Goal: Task Accomplishment & Management: Use online tool/utility

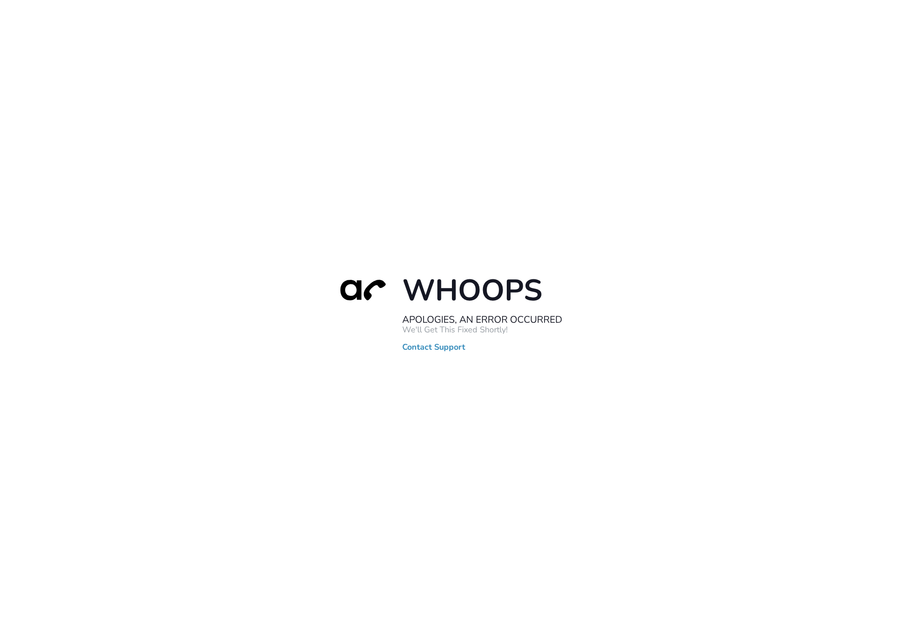
drag, startPoint x: 385, startPoint y: 201, endPoint x: 259, endPoint y: 83, distance: 172.6
click at [385, 201] on div "Whoops Apologies, An Error Occurred We'll Get This Fixed Shortly! Contact Suppo…" at bounding box center [457, 312] width 914 height 624
click at [320, 139] on div "Whoops Apologies, An Error Occurred We'll Get This Fixed Shortly! Contact Suppo…" at bounding box center [457, 312] width 914 height 624
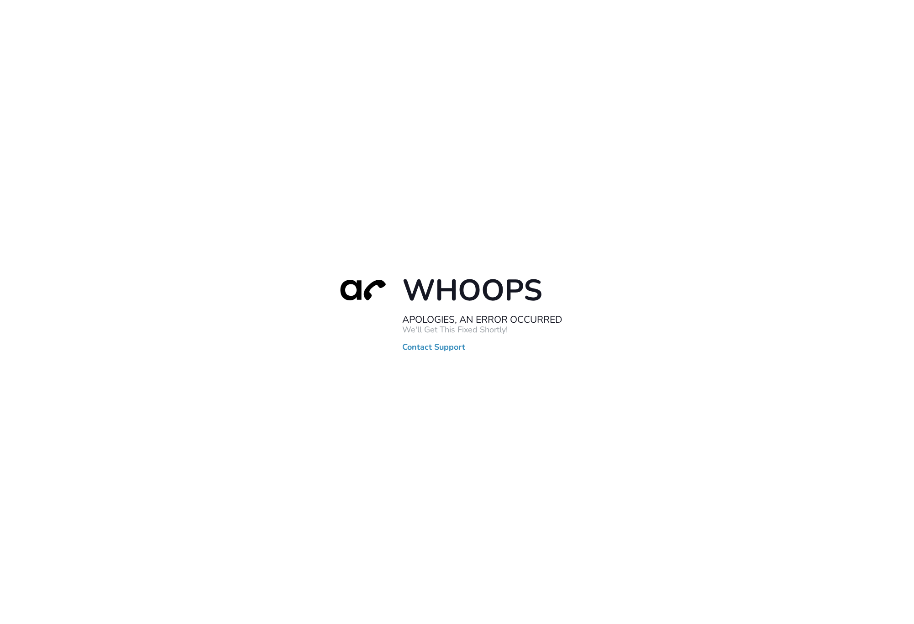
click at [320, 139] on div "Whoops Apologies, An Error Occurred We'll Get This Fixed Shortly! Contact Suppo…" at bounding box center [457, 312] width 914 height 624
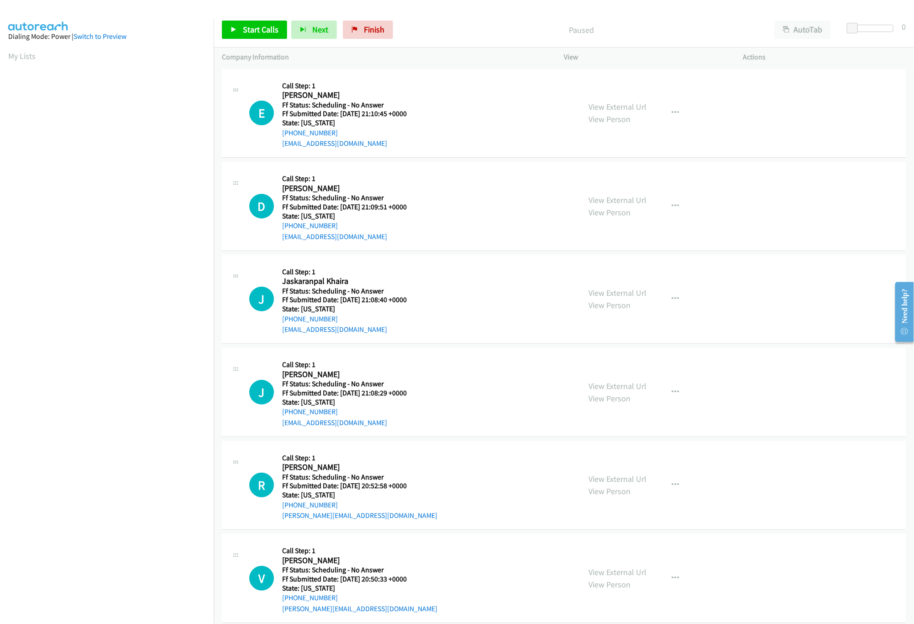
click at [240, 20] on div "Start Calls Pause Next Finish Paused AutoTab AutoTab 0" at bounding box center [564, 29] width 701 height 35
click at [241, 30] on link "Start Calls" at bounding box center [254, 30] width 65 height 18
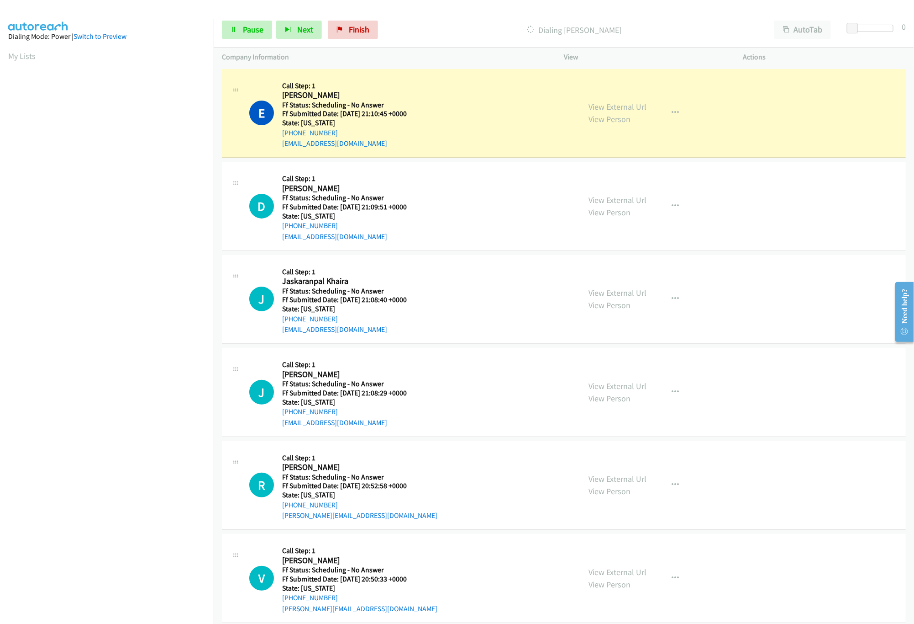
click at [489, 109] on div "E Callback Scheduled Call Step: 1 [PERSON_NAME] America/New_York Ff Status: Sch…" at bounding box center [410, 113] width 323 height 72
click at [597, 111] on link "View External Url" at bounding box center [618, 106] width 58 height 11
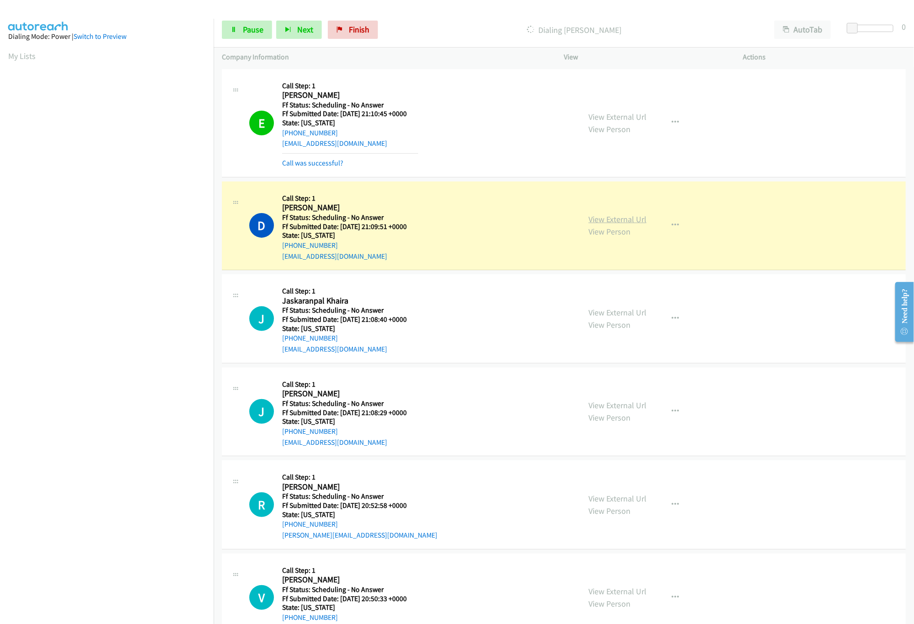
click at [635, 218] on link "View External Url" at bounding box center [618, 219] width 58 height 11
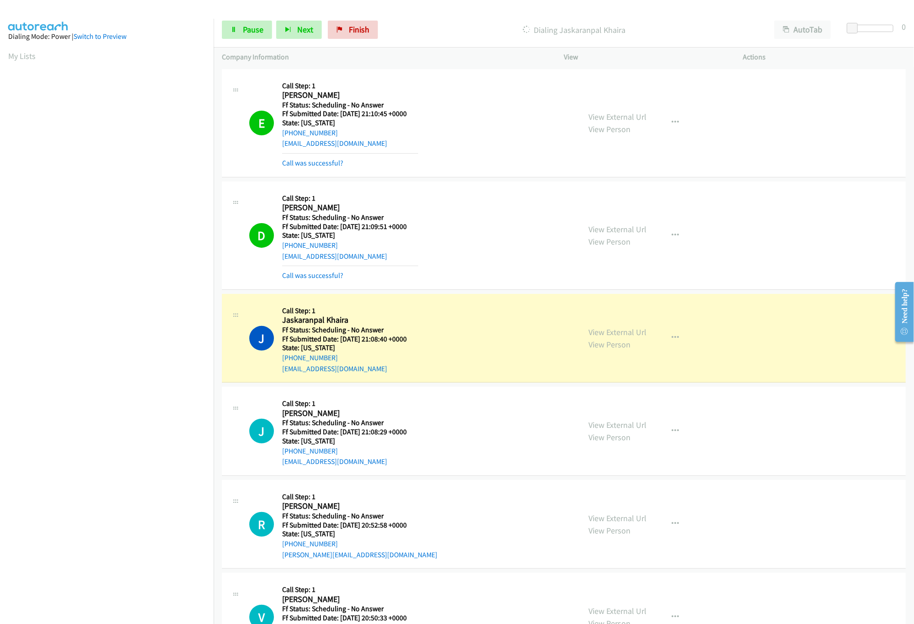
click at [388, 296] on div "J Callback Scheduled Call Step: 1 Jaskaranpal Khaira America/Los_Angeles Ff Sta…" at bounding box center [564, 338] width 684 height 89
click at [608, 324] on div "View External Url View Person View External Url Email Schedule/Manage Callback …" at bounding box center [675, 338] width 188 height 72
click at [614, 329] on link "View External Url" at bounding box center [618, 332] width 58 height 11
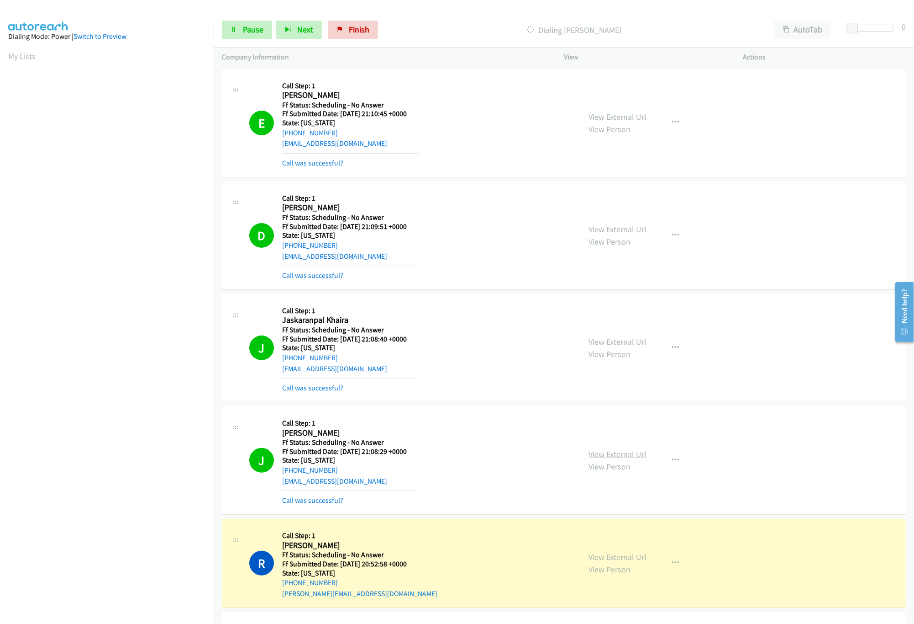
click at [599, 451] on link "View External Url" at bounding box center [618, 454] width 58 height 11
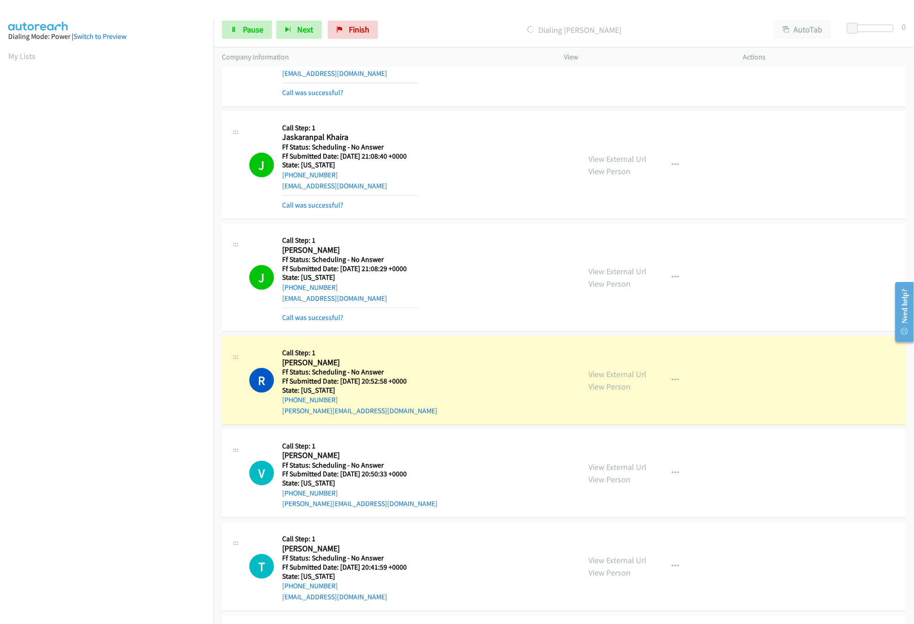
scroll to position [274, 0]
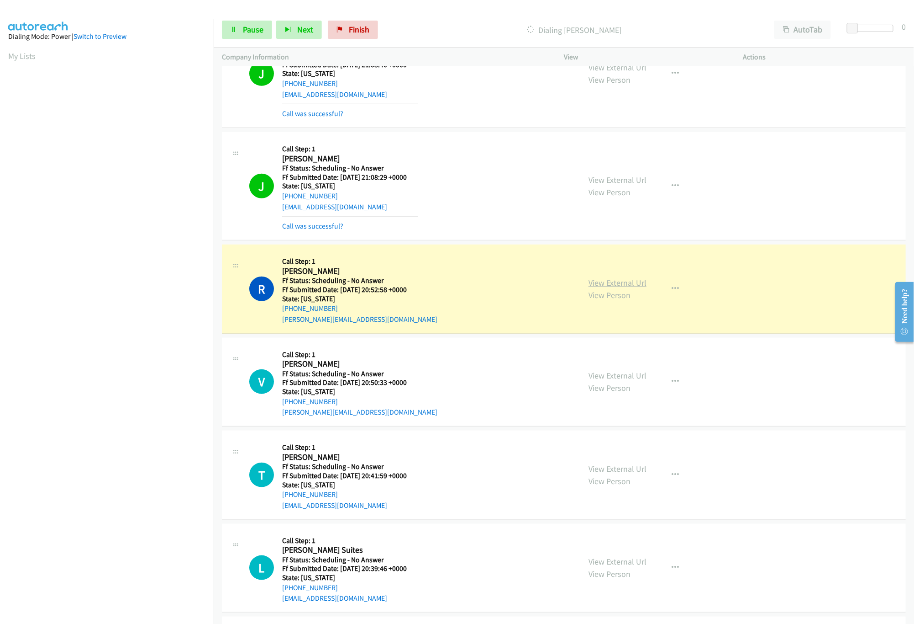
click at [624, 281] on link "View External Url" at bounding box center [618, 282] width 58 height 11
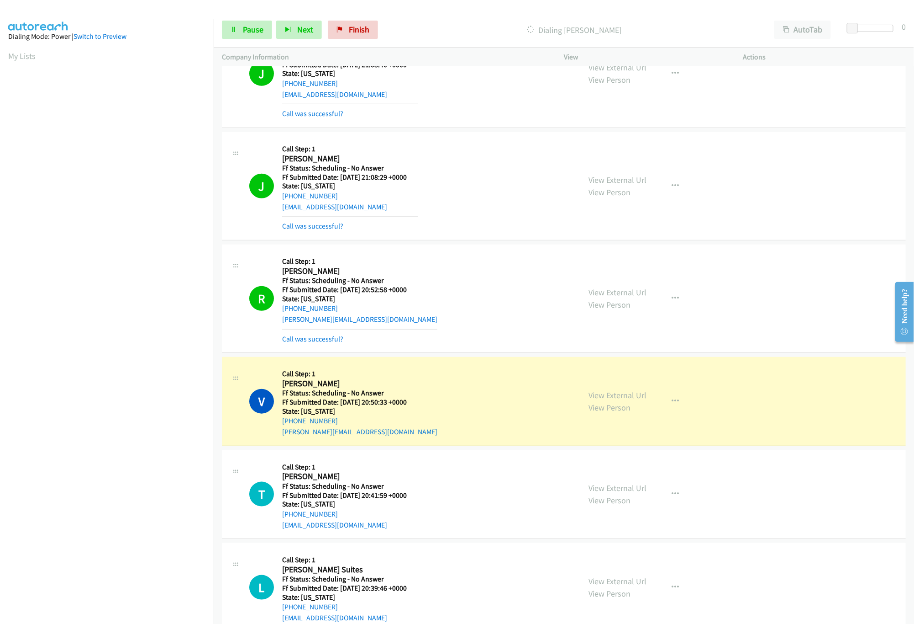
scroll to position [457, 0]
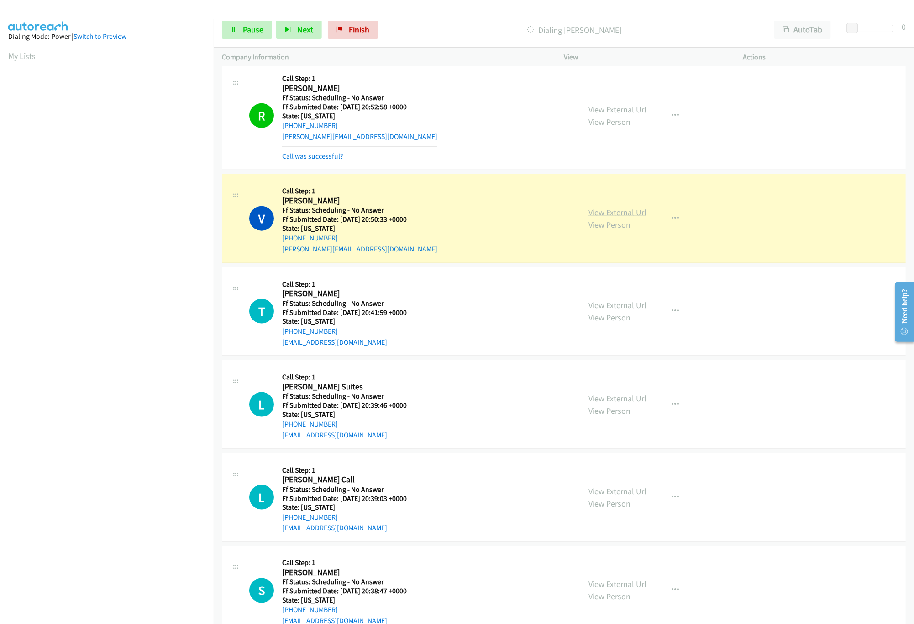
click at [606, 211] on link "View External Url" at bounding box center [618, 212] width 58 height 11
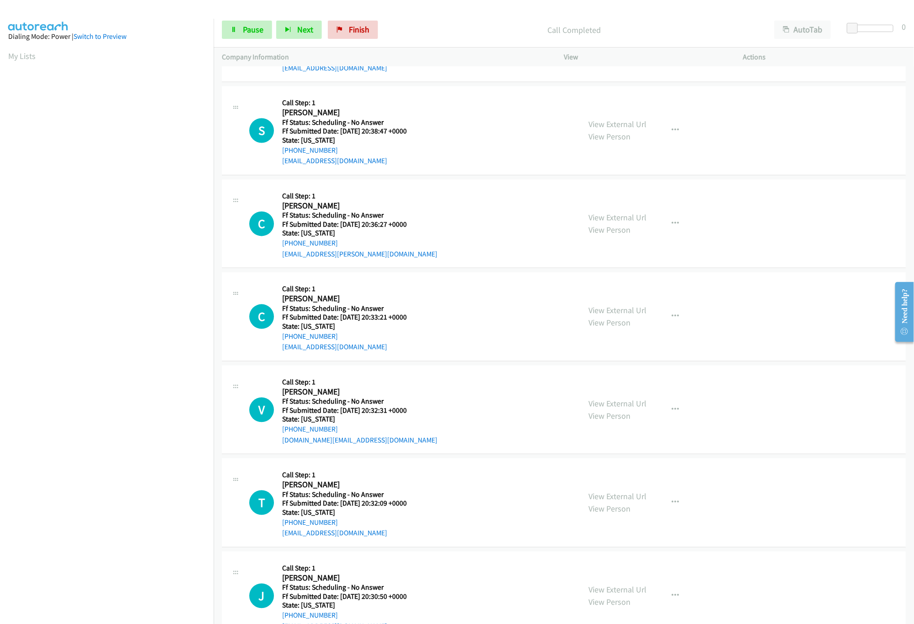
scroll to position [974, 0]
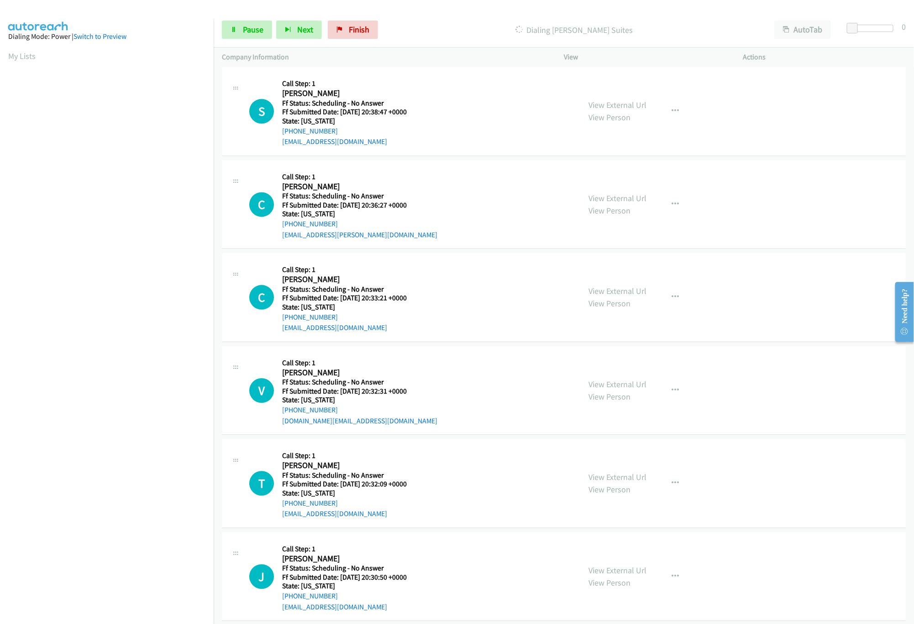
click at [468, 116] on div "S Callback Scheduled Call Step: 1 [PERSON_NAME] America/New_York Ff Status: Sch…" at bounding box center [410, 111] width 323 height 72
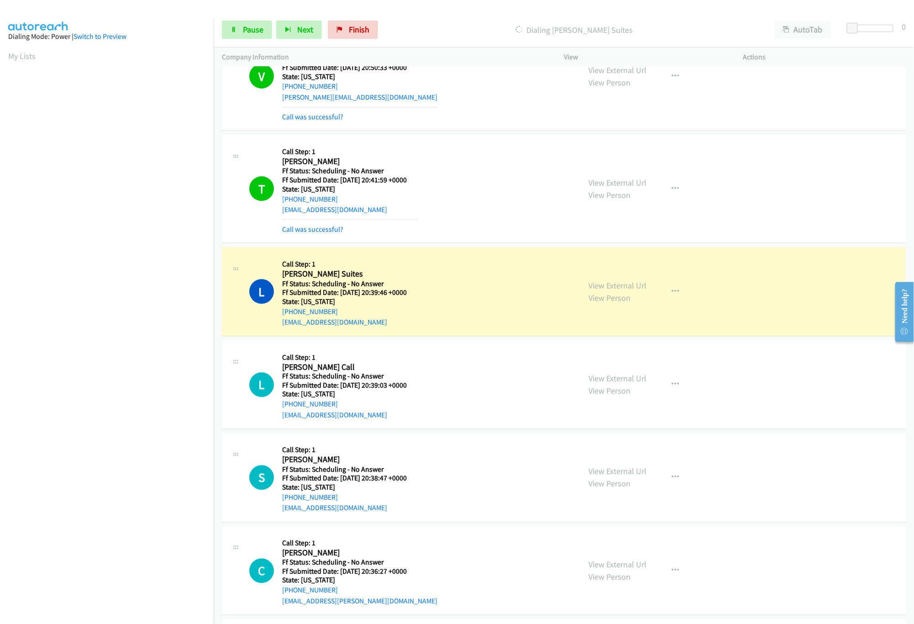
scroll to position [517, 0]
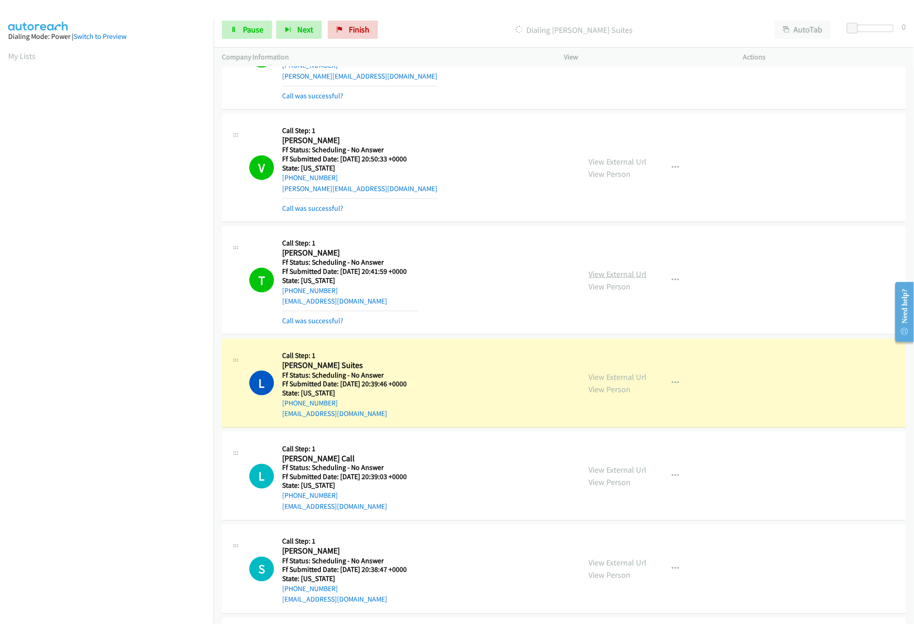
click at [640, 277] on link "View External Url" at bounding box center [618, 274] width 58 height 11
click at [626, 375] on link "View External Url" at bounding box center [618, 376] width 58 height 11
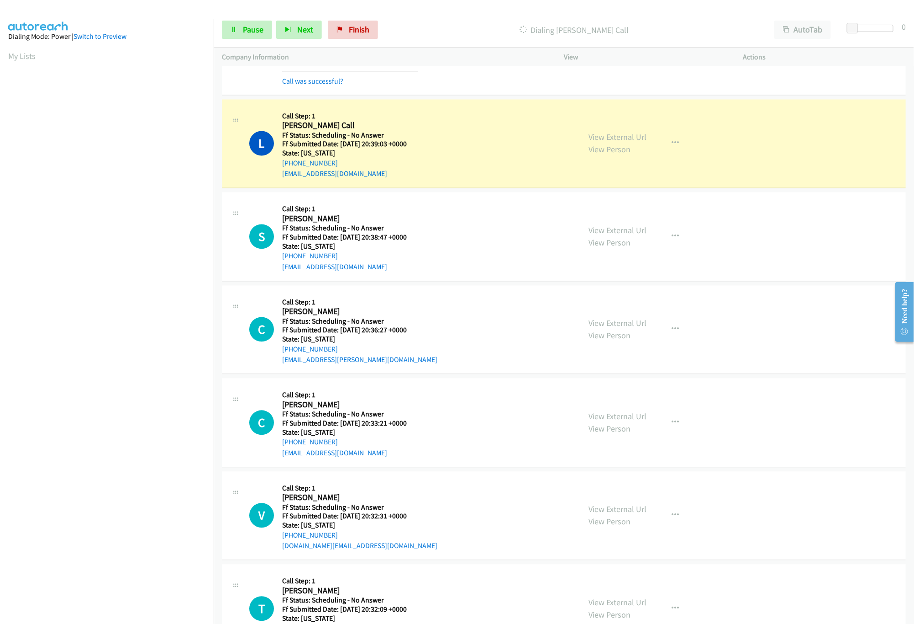
scroll to position [883, 0]
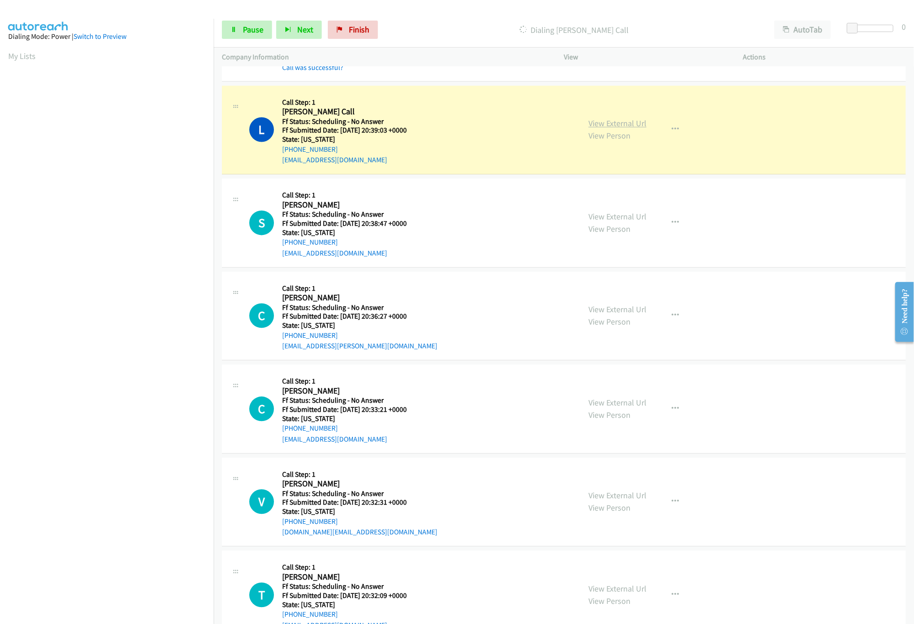
click at [618, 127] on link "View External Url" at bounding box center [618, 123] width 58 height 11
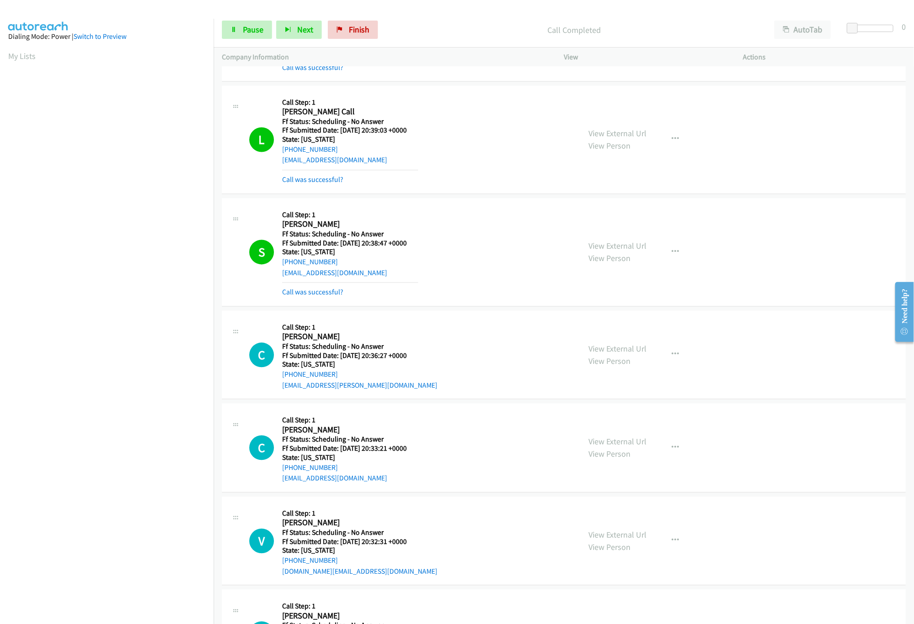
click at [437, 207] on div "S Callback Scheduled Call Step: 1 [PERSON_NAME] America/New_York Ff Status: Sch…" at bounding box center [564, 252] width 684 height 108
click at [602, 248] on link "View External Url" at bounding box center [618, 246] width 58 height 11
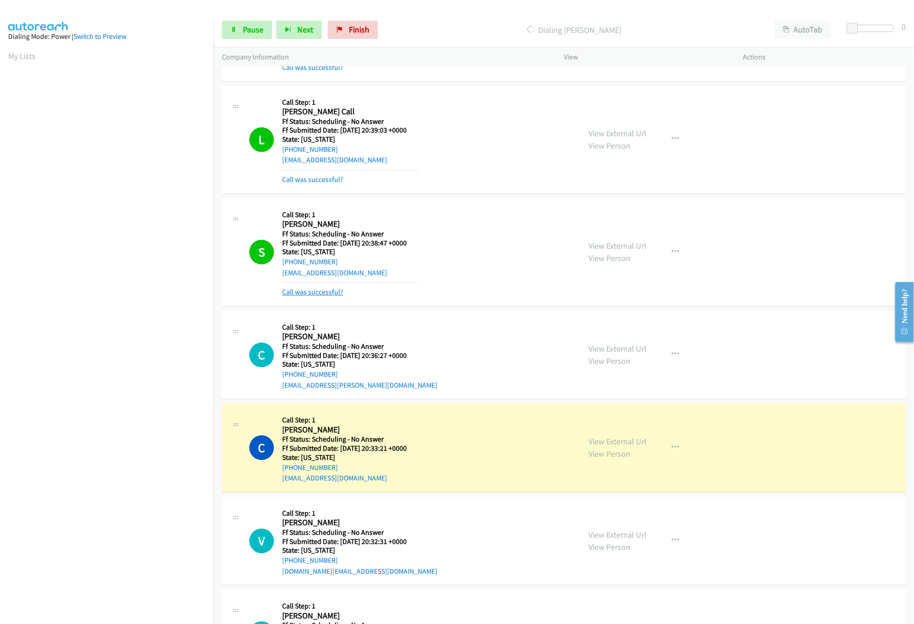
click at [328, 295] on link "Call was successful?" at bounding box center [312, 292] width 61 height 9
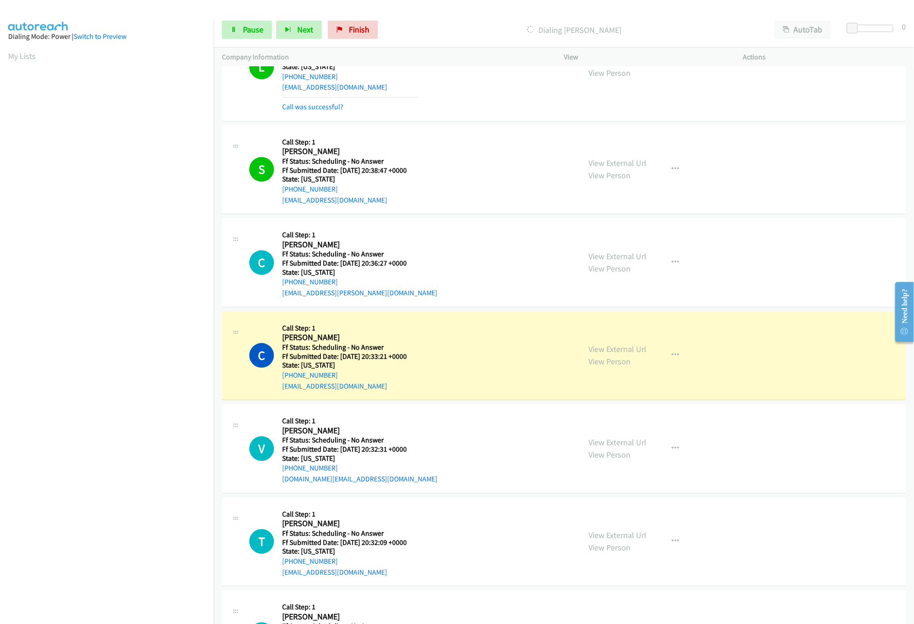
scroll to position [1065, 0]
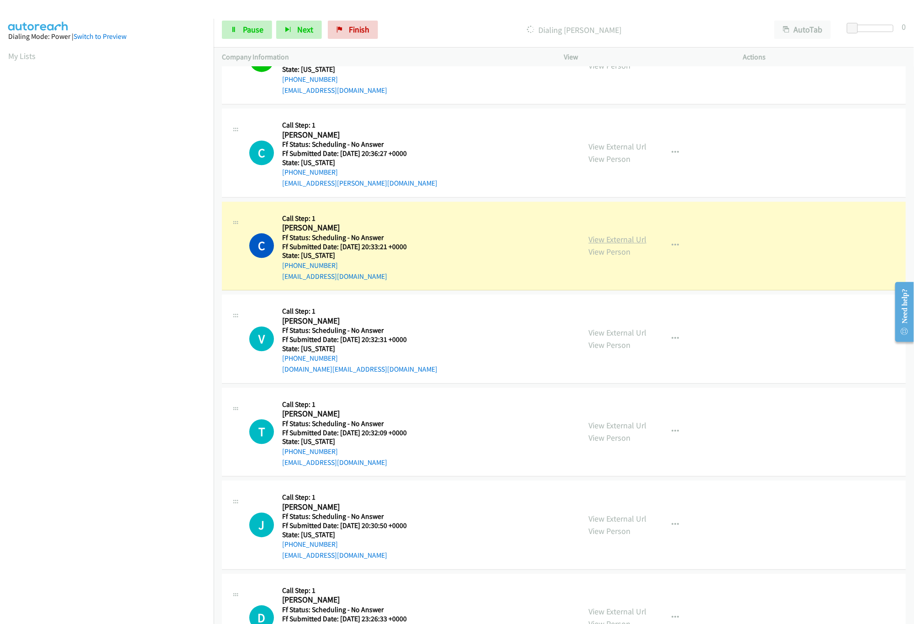
click at [600, 239] on link "View External Url" at bounding box center [618, 239] width 58 height 11
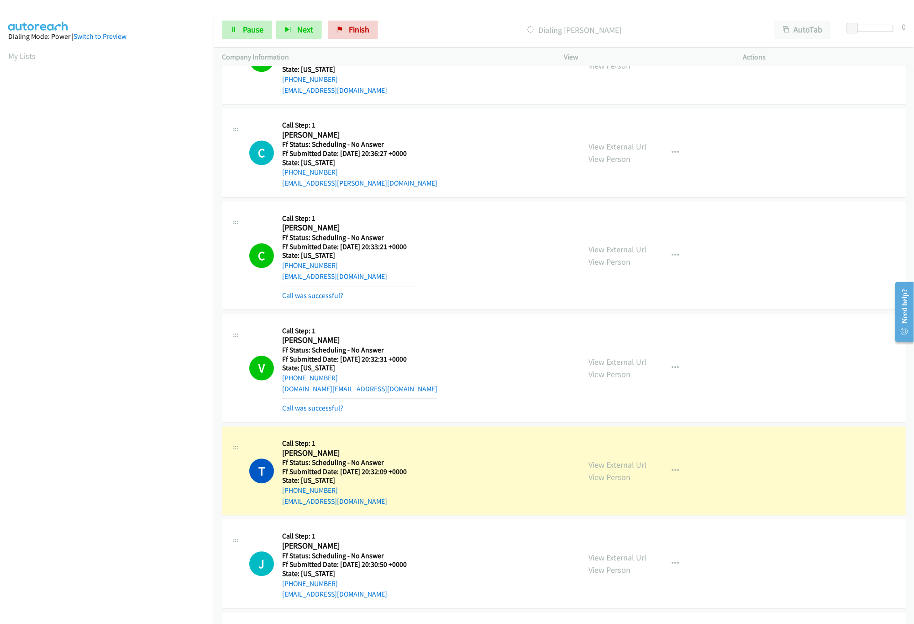
click at [508, 359] on div "V Callback Scheduled Call Step: 1 [PERSON_NAME] America/Los_Angeles Ff Status: …" at bounding box center [410, 367] width 323 height 91
click at [602, 362] on link "View External Url" at bounding box center [618, 361] width 58 height 11
click at [602, 468] on link "View External Url" at bounding box center [618, 464] width 58 height 11
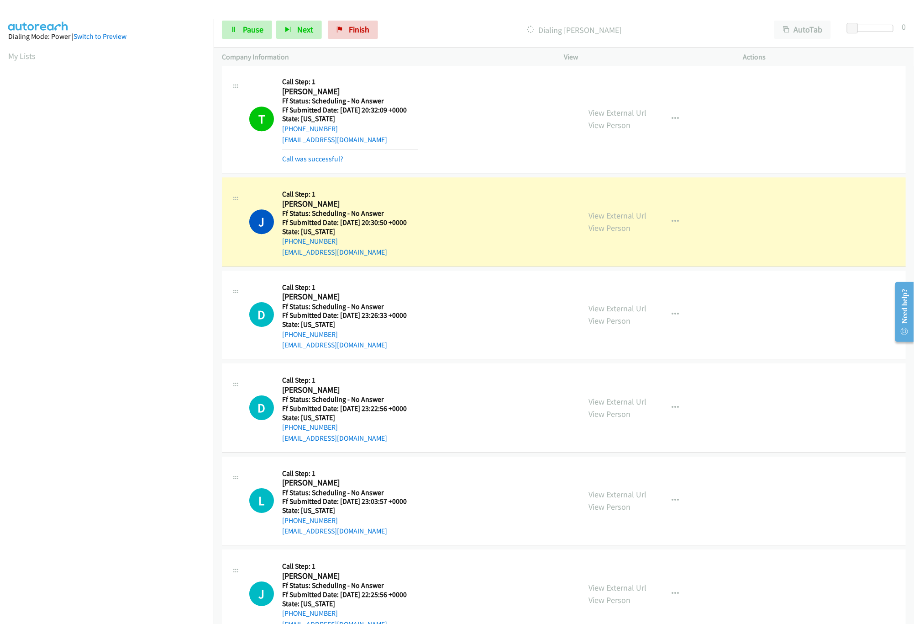
scroll to position [1431, 0]
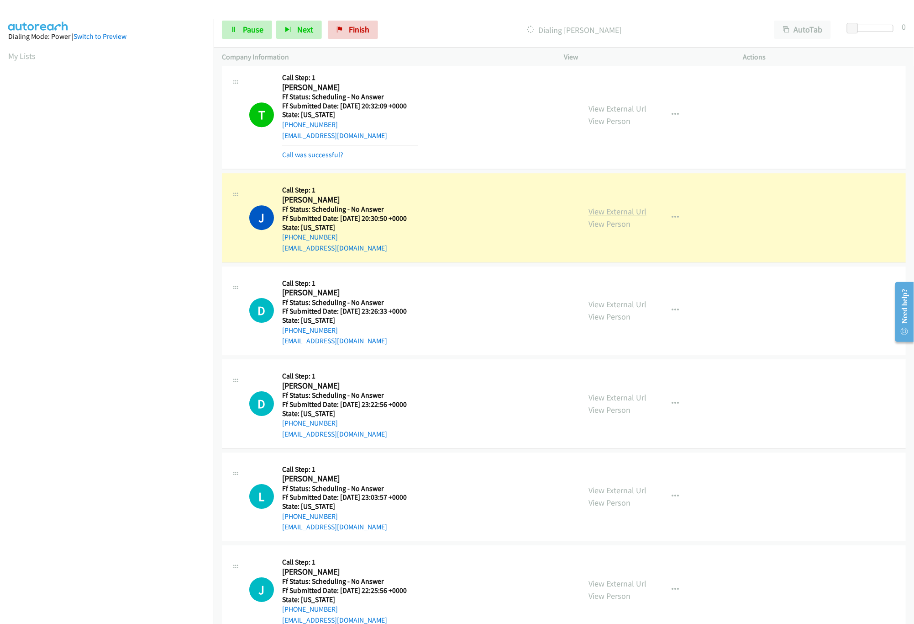
click at [603, 217] on link "View External Url" at bounding box center [618, 211] width 58 height 11
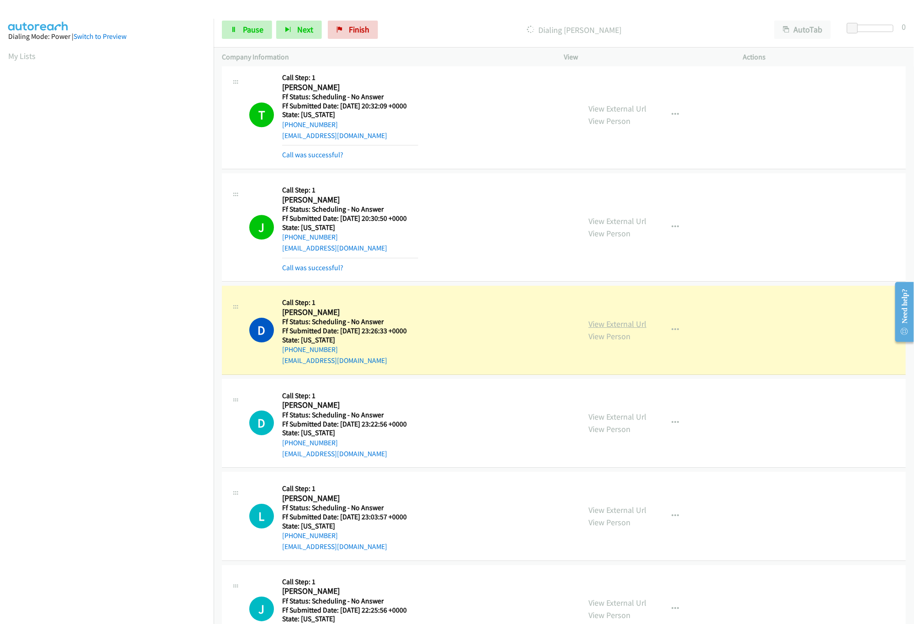
click at [631, 328] on link "View External Url" at bounding box center [618, 323] width 58 height 11
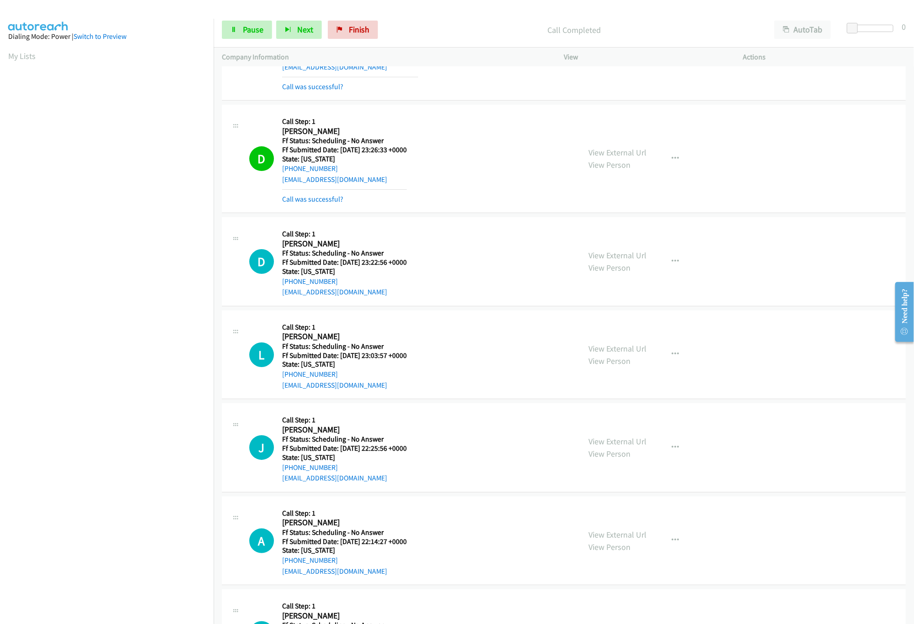
scroll to position [1613, 0]
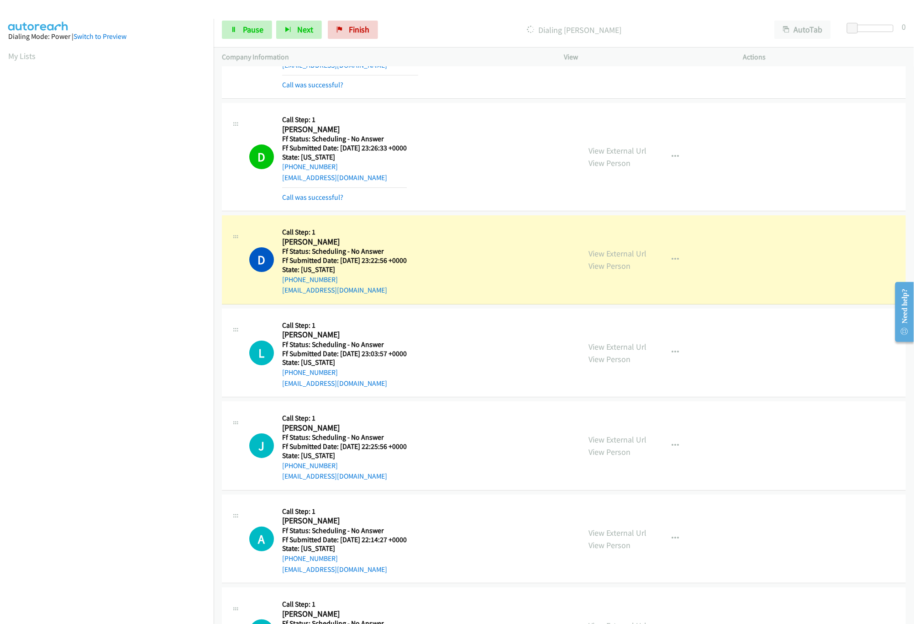
click at [321, 196] on mb0 "Call was successful?" at bounding box center [344, 195] width 125 height 16
click at [322, 211] on div "D Callback Scheduled Call Step: 1 [PERSON_NAME] America/Los_Angeles Ff Status: …" at bounding box center [564, 157] width 684 height 108
click at [333, 201] on link "Call was successful?" at bounding box center [312, 197] width 61 height 9
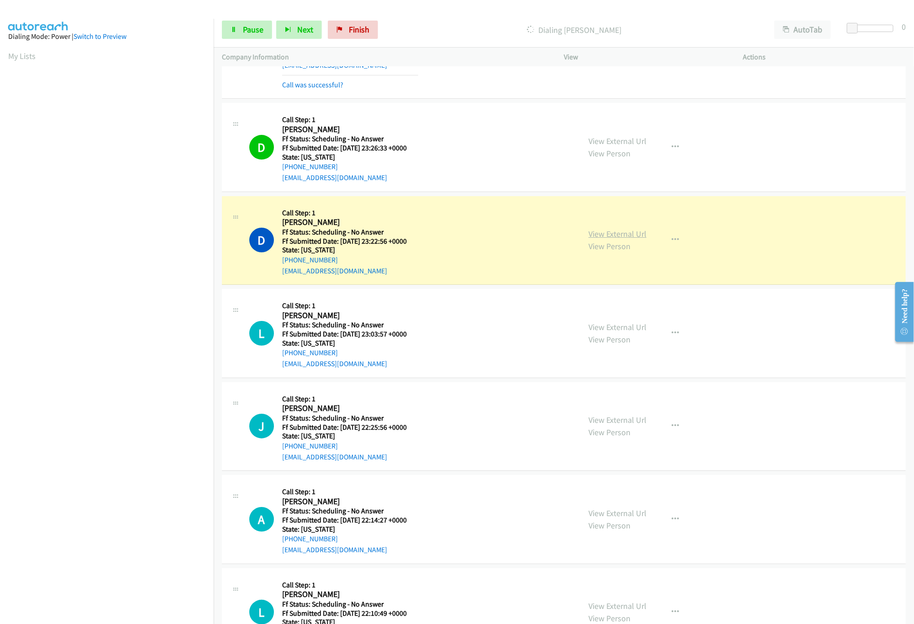
click at [627, 236] on link "View External Url" at bounding box center [618, 233] width 58 height 11
click at [96, 562] on nav "Dialing Mode: Power | Switch to Preview My Lists" at bounding box center [107, 331] width 214 height 624
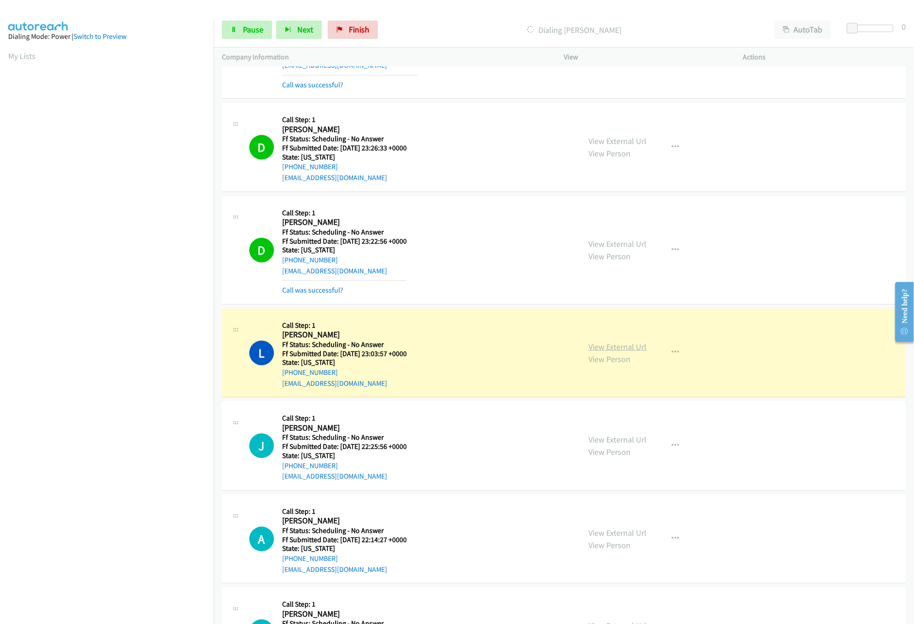
click at [605, 350] on link "View External Url" at bounding box center [618, 346] width 58 height 11
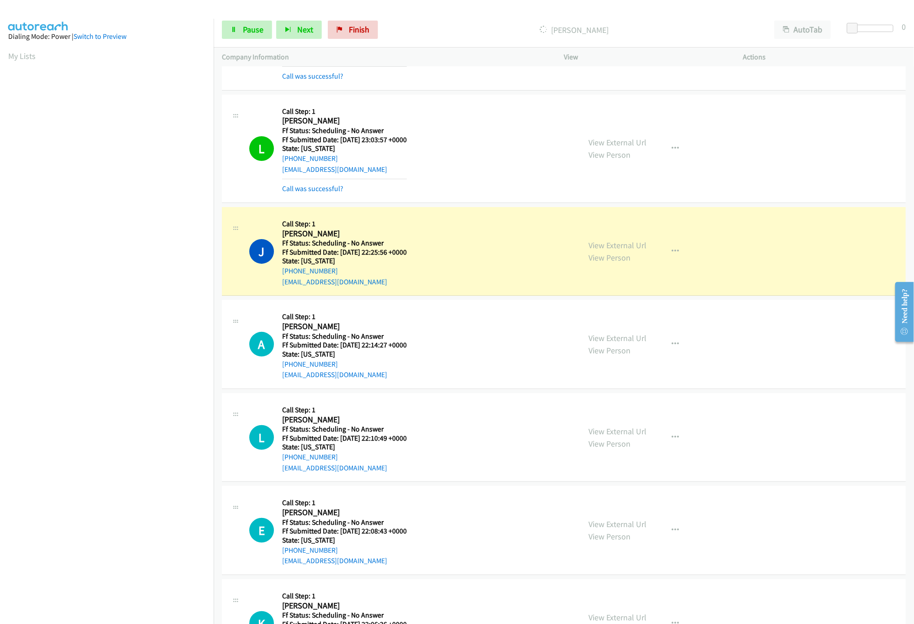
scroll to position [1797, 0]
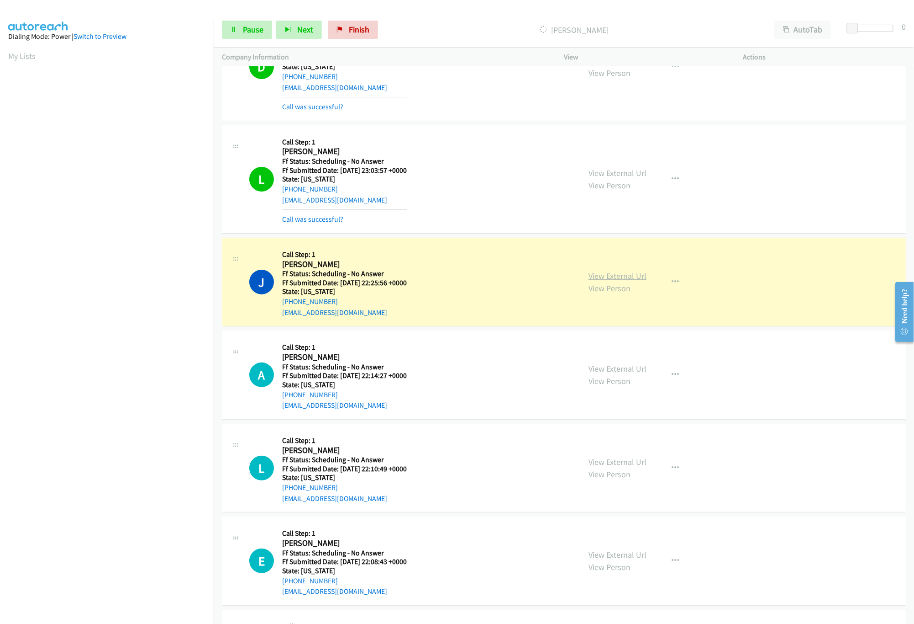
click at [597, 277] on link "View External Url" at bounding box center [618, 275] width 58 height 11
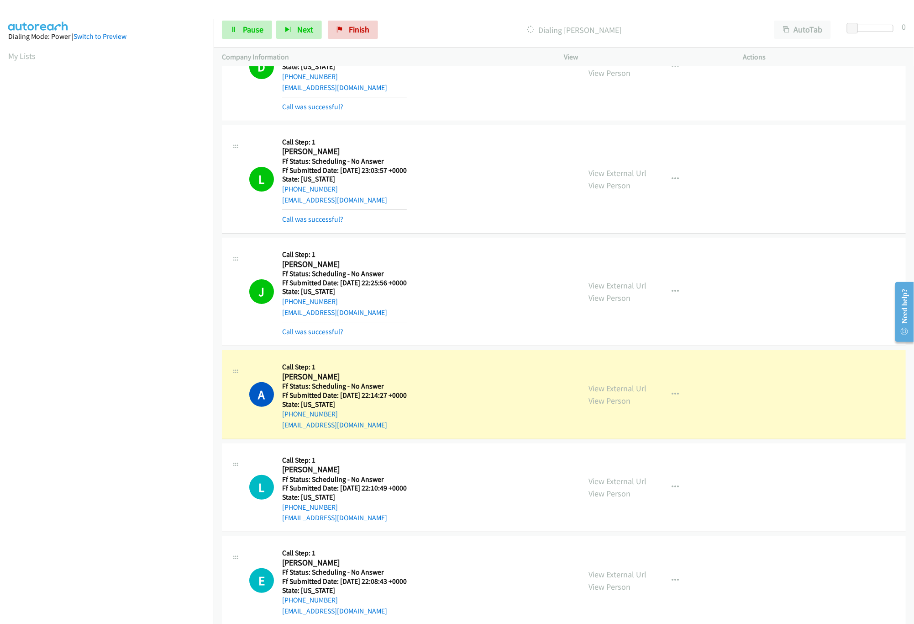
click at [439, 281] on div "J Callback Scheduled Call Step: 1 [PERSON_NAME] America/New_York Ff Status: Sch…" at bounding box center [410, 291] width 323 height 91
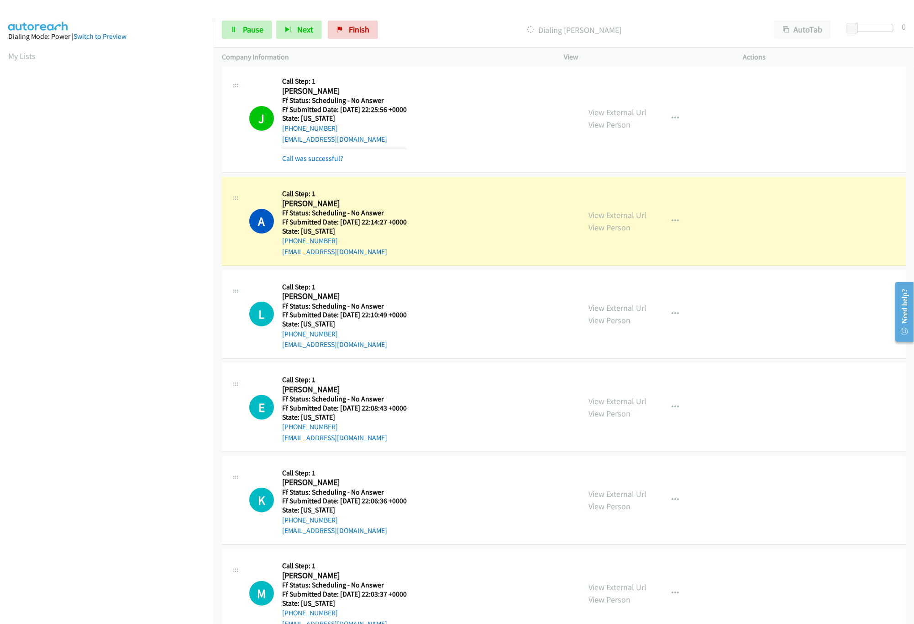
scroll to position [1979, 0]
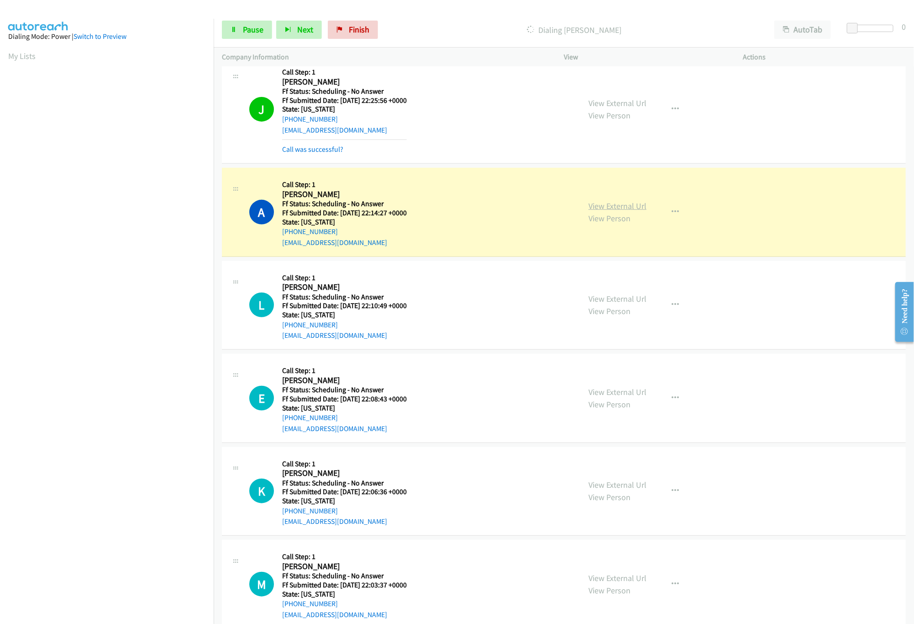
click at [623, 211] on link "View External Url" at bounding box center [618, 206] width 58 height 11
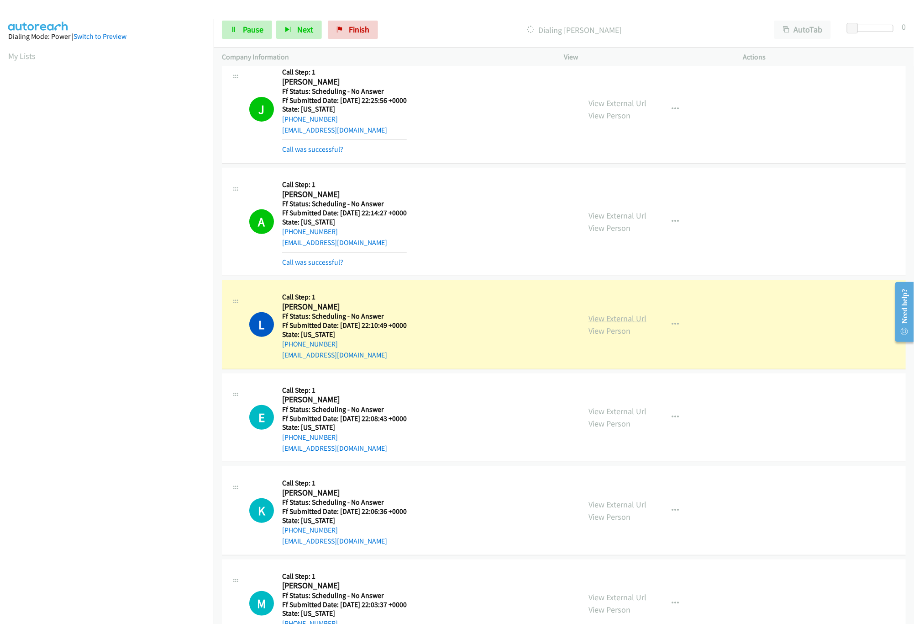
click at [614, 323] on link "View External Url" at bounding box center [618, 318] width 58 height 11
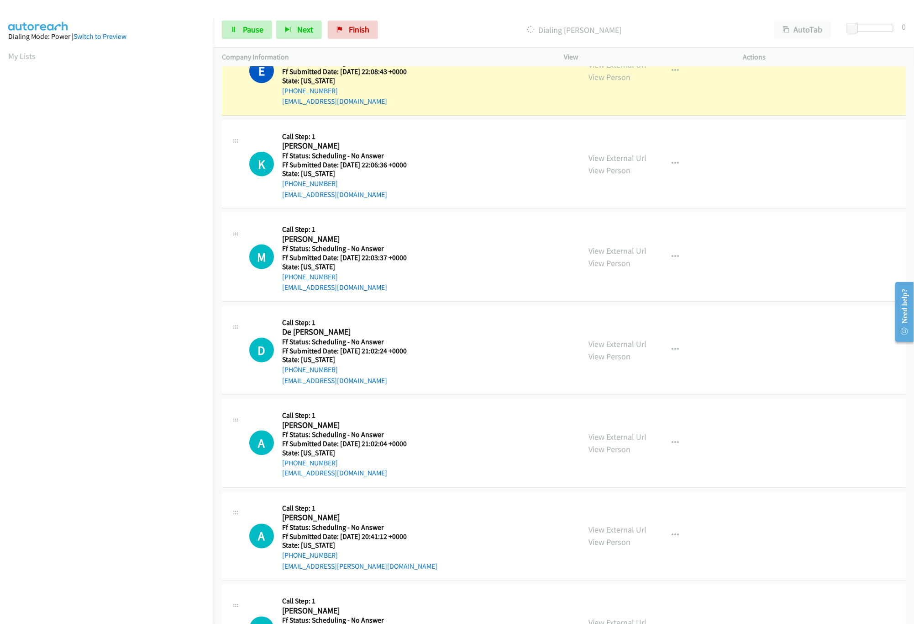
scroll to position [2162, 0]
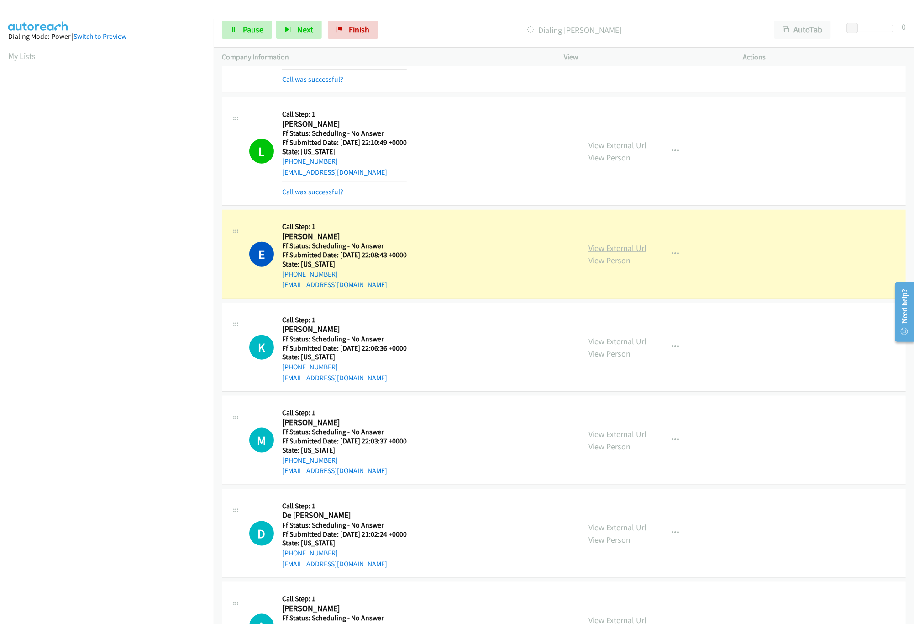
click at [608, 253] on link "View External Url" at bounding box center [618, 248] width 58 height 11
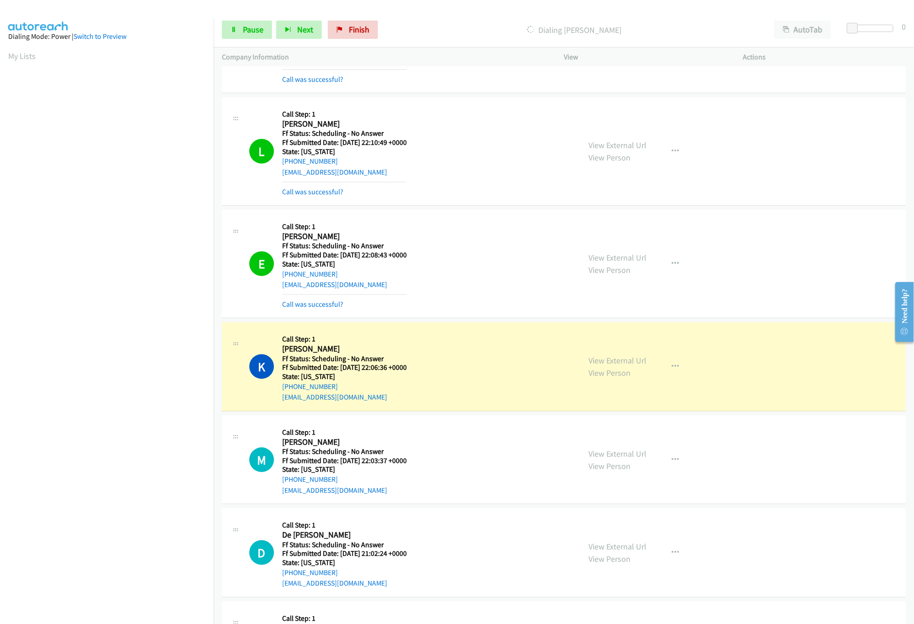
click at [610, 362] on div "View External Url View Person View External Url Email Schedule/Manage Callback …" at bounding box center [675, 366] width 188 height 72
click at [611, 365] on link "View External Url" at bounding box center [618, 360] width 58 height 11
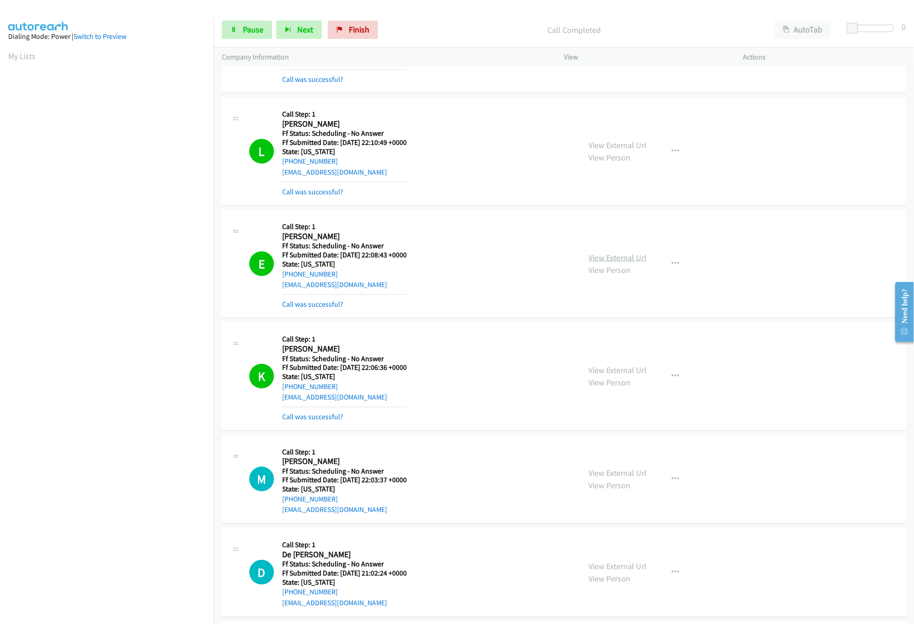
scroll to position [2345, 0]
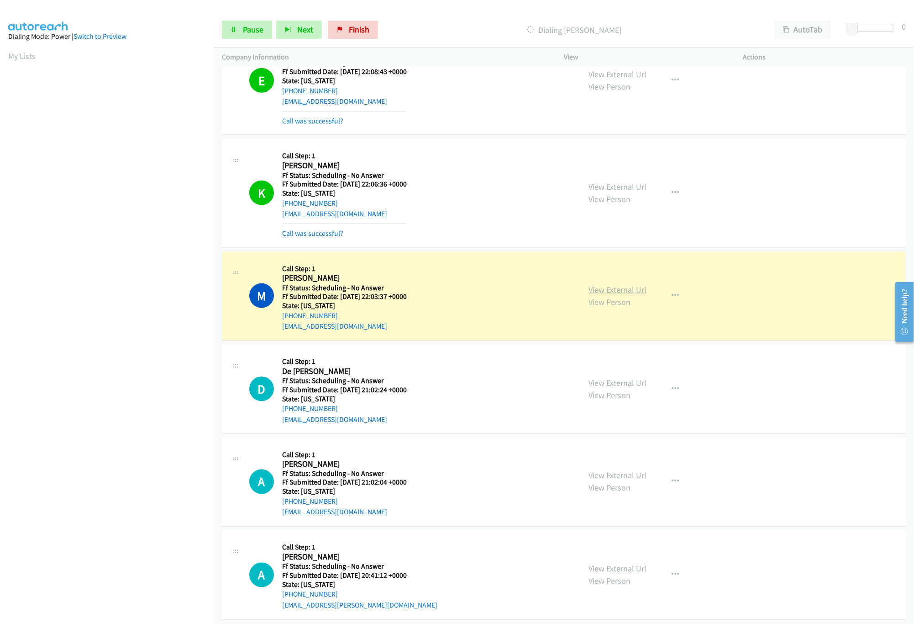
click at [600, 295] on link "View External Url" at bounding box center [618, 289] width 58 height 11
click at [436, 265] on div "M Callback Scheduled Call Step: 1 [PERSON_NAME] America/New_York Ff Status: Sch…" at bounding box center [564, 296] width 684 height 89
click at [265, 36] on link "Pause" at bounding box center [247, 30] width 50 height 18
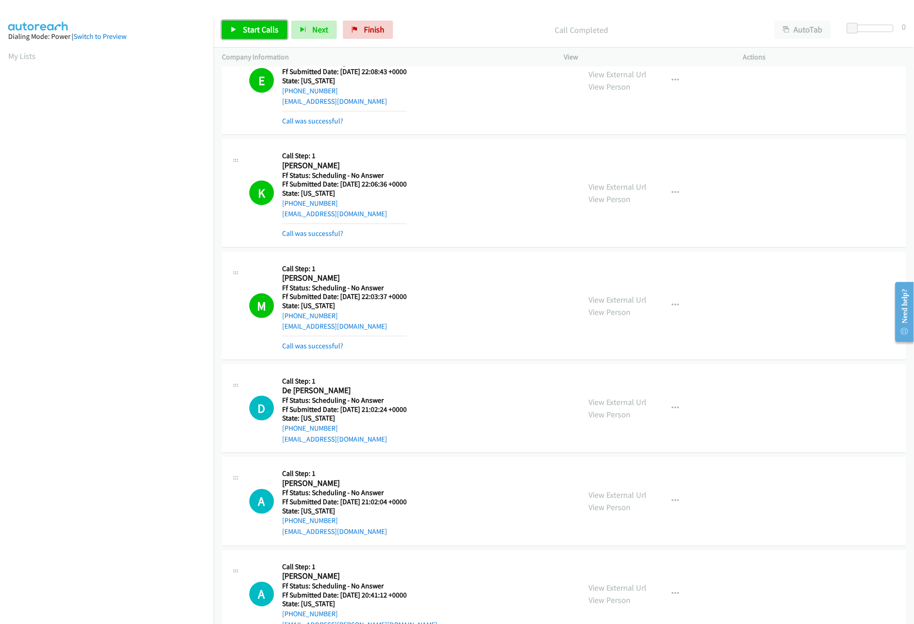
click at [223, 33] on link "Start Calls" at bounding box center [254, 30] width 65 height 18
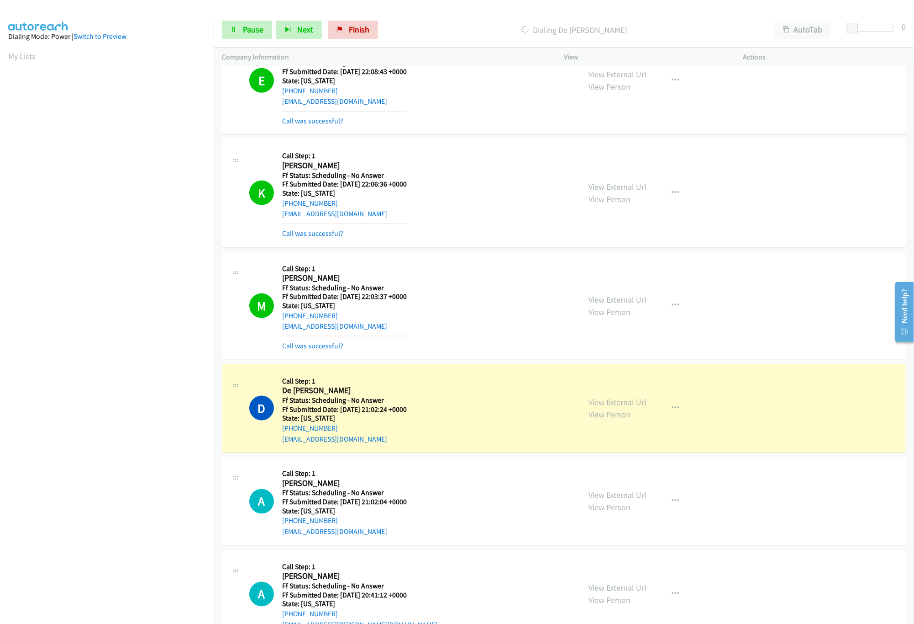
click at [465, 203] on div "K Callback Scheduled Call Step: 1 [PERSON_NAME] America/New_York Ff Status: Sch…" at bounding box center [410, 192] width 323 height 91
click at [597, 405] on div "View External Url View Person View External Url Email Schedule/Manage Callback …" at bounding box center [675, 408] width 188 height 72
click at [597, 407] on link "View External Url" at bounding box center [618, 401] width 58 height 11
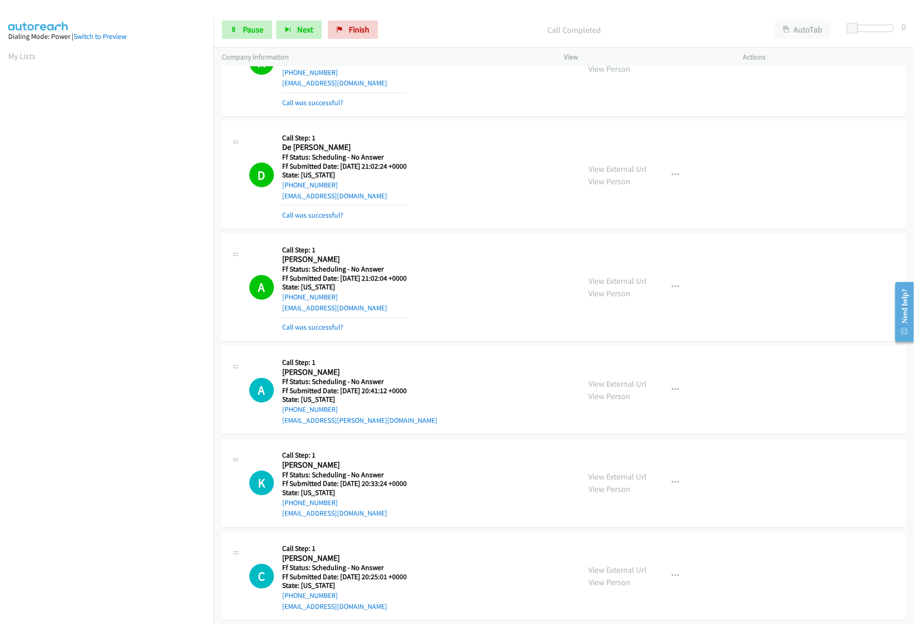
scroll to position [2619, 0]
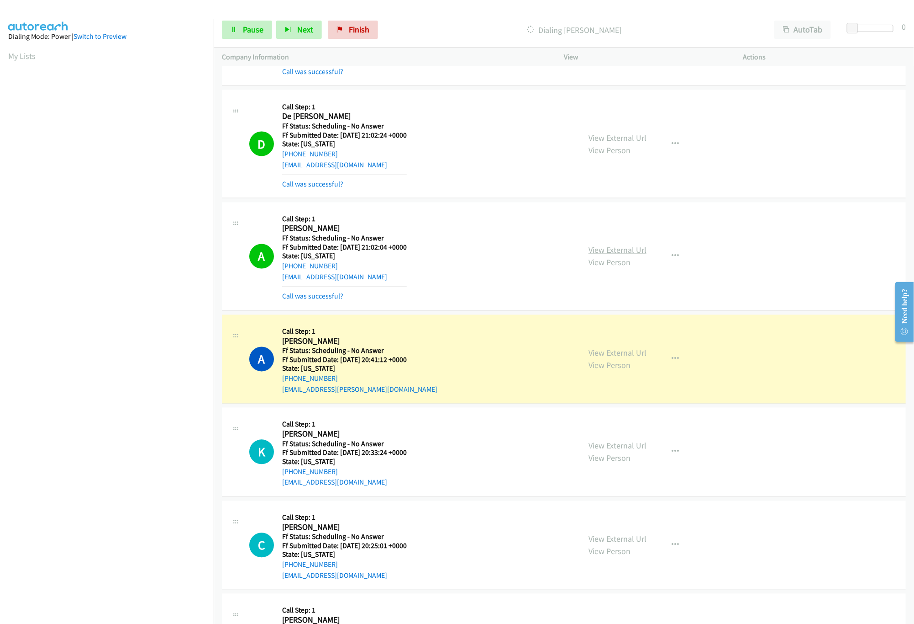
click at [628, 255] on link "View External Url" at bounding box center [618, 250] width 58 height 11
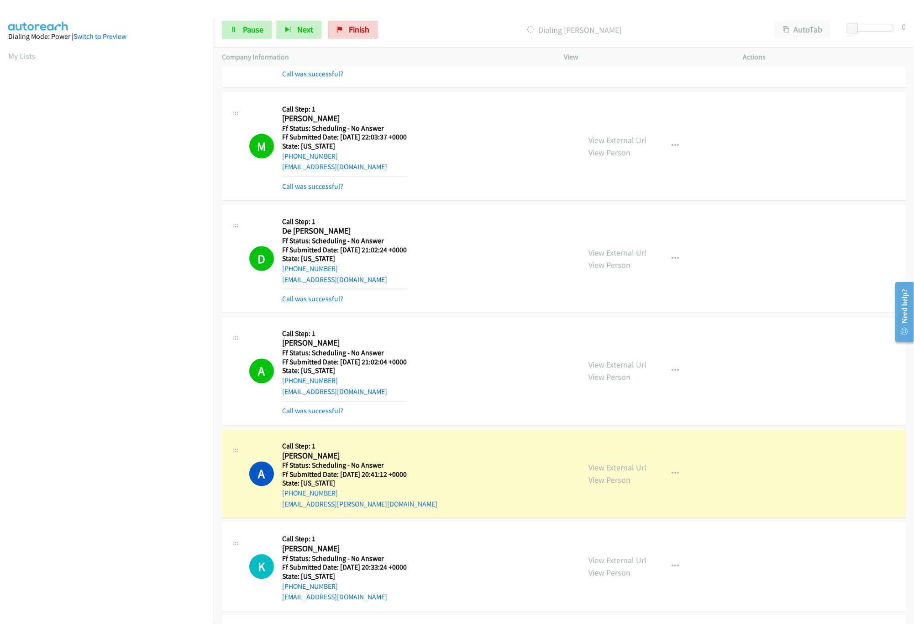
scroll to position [2345, 0]
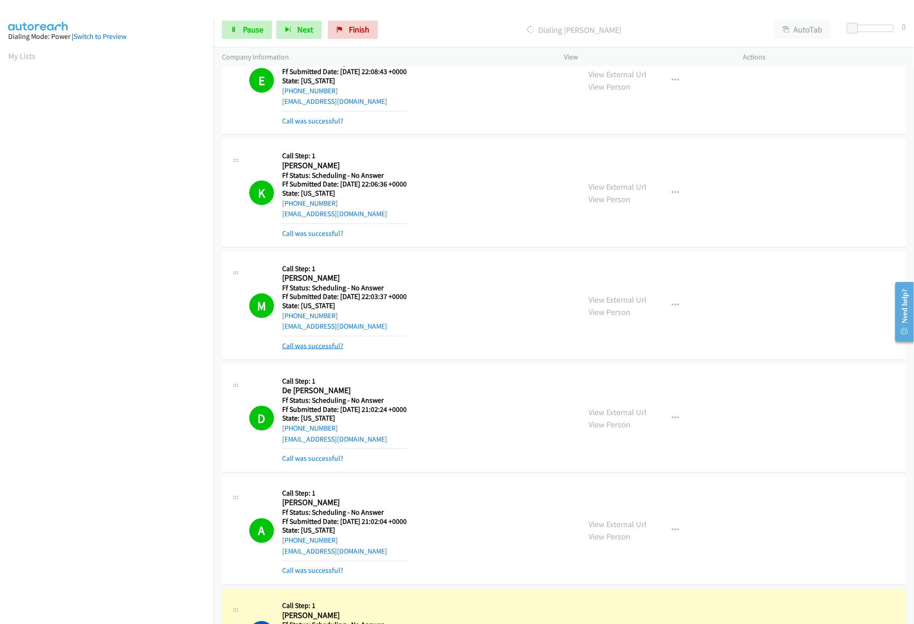
click at [324, 350] on link "Call was successful?" at bounding box center [312, 345] width 61 height 9
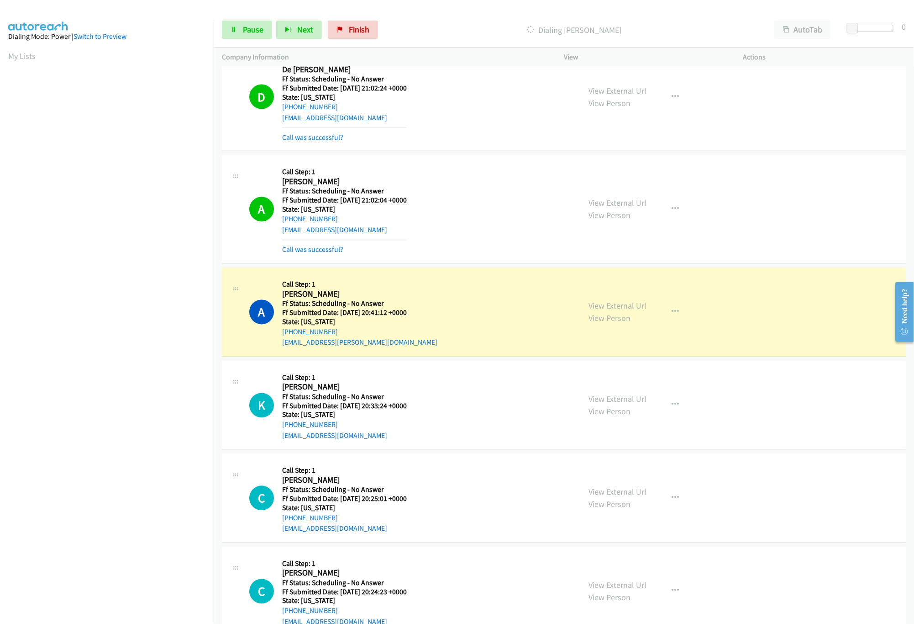
scroll to position [2710, 0]
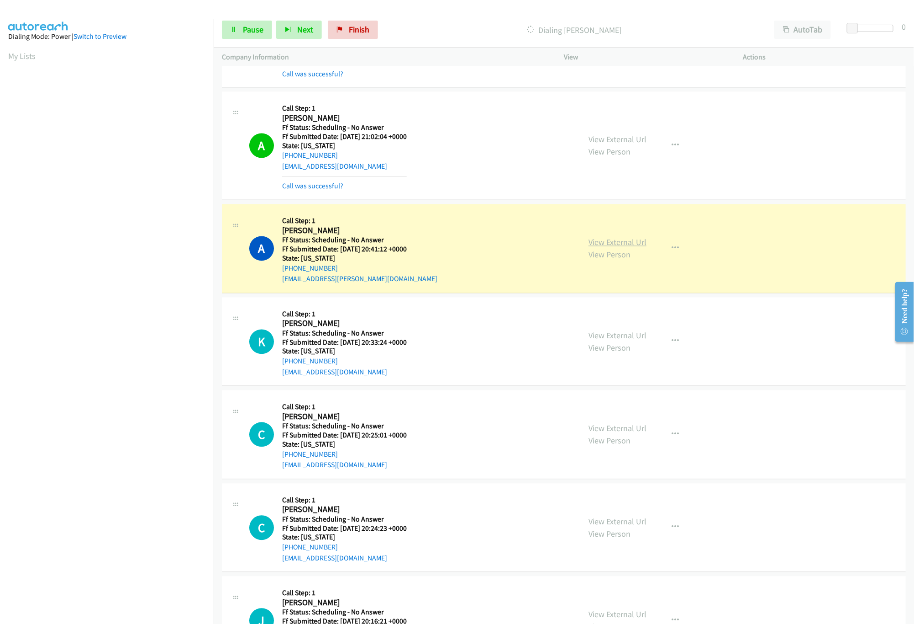
click at [628, 259] on div "View External Url View Person" at bounding box center [618, 248] width 58 height 25
click at [628, 248] on link "View External Url" at bounding box center [618, 242] width 58 height 11
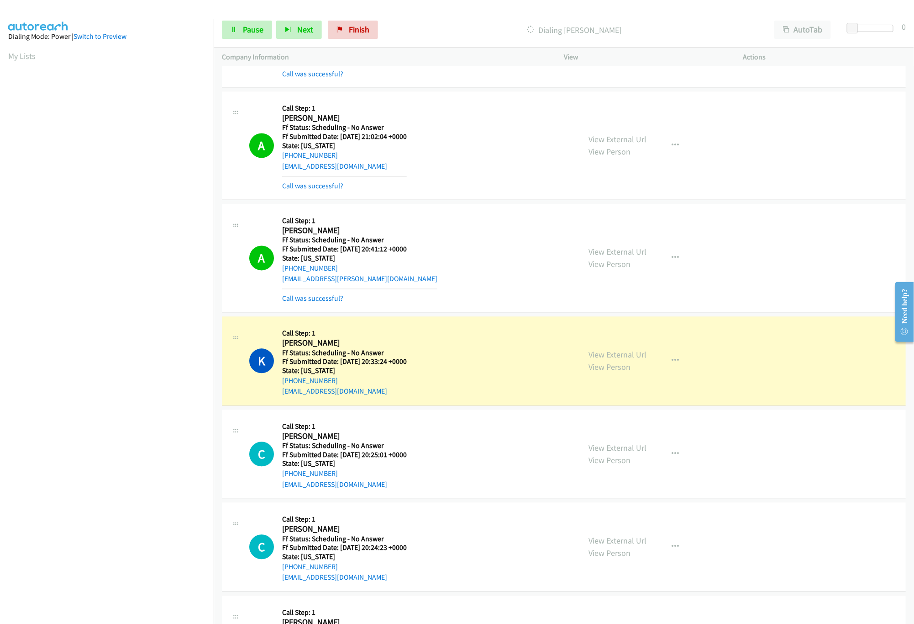
scroll to position [2984, 0]
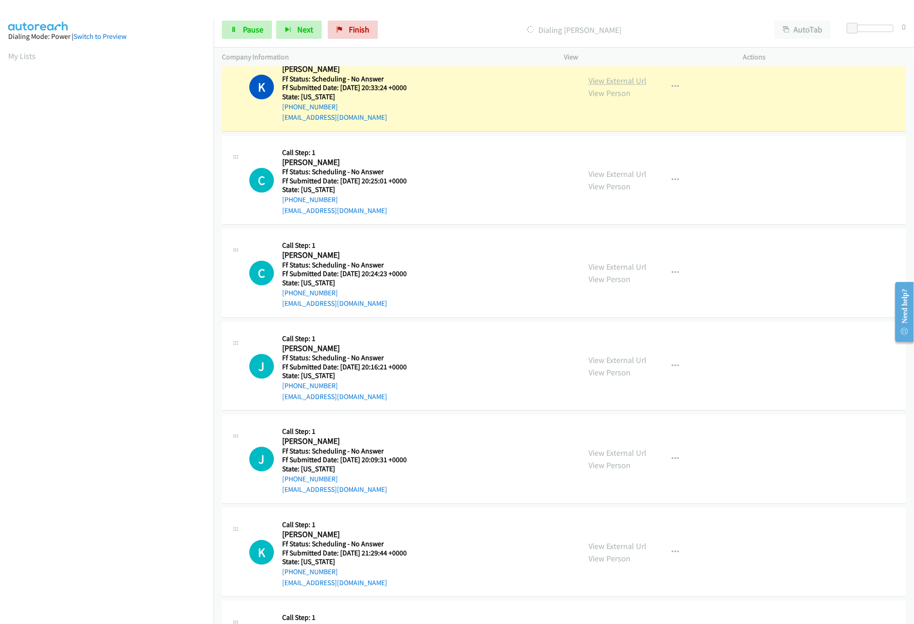
click at [625, 86] on link "View External Url" at bounding box center [618, 80] width 58 height 11
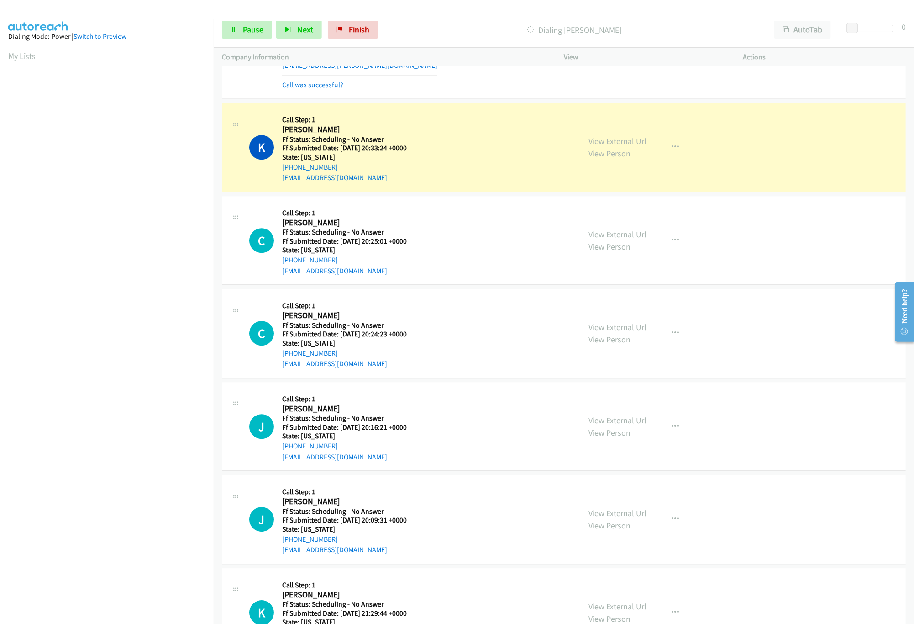
scroll to position [2893, 0]
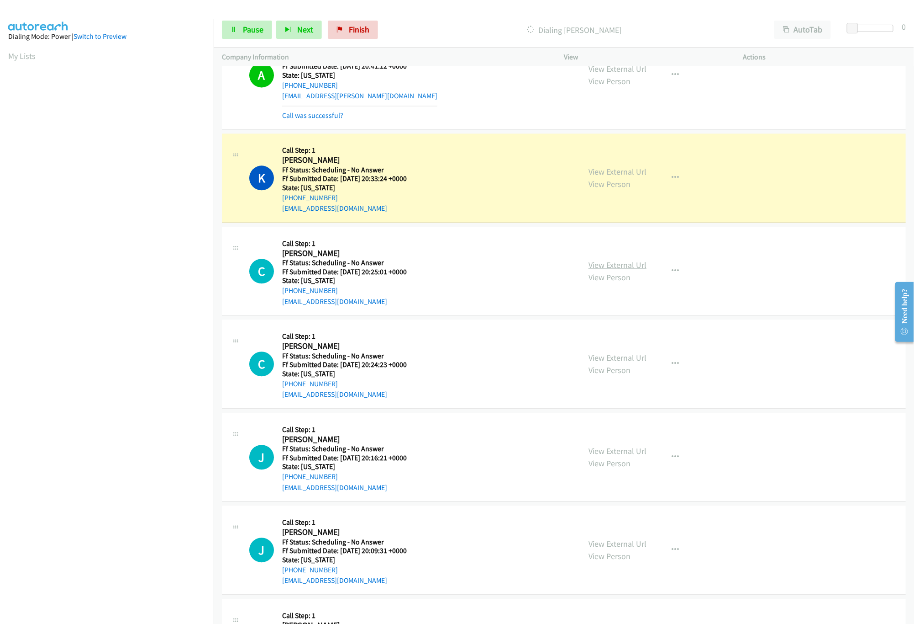
click at [627, 270] on link "View External Url" at bounding box center [618, 264] width 58 height 11
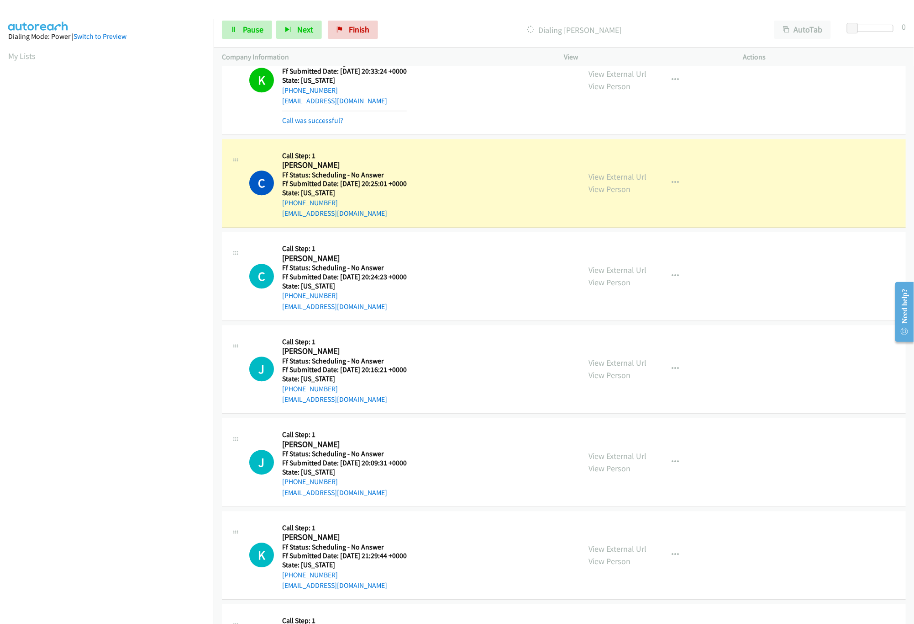
scroll to position [3075, 0]
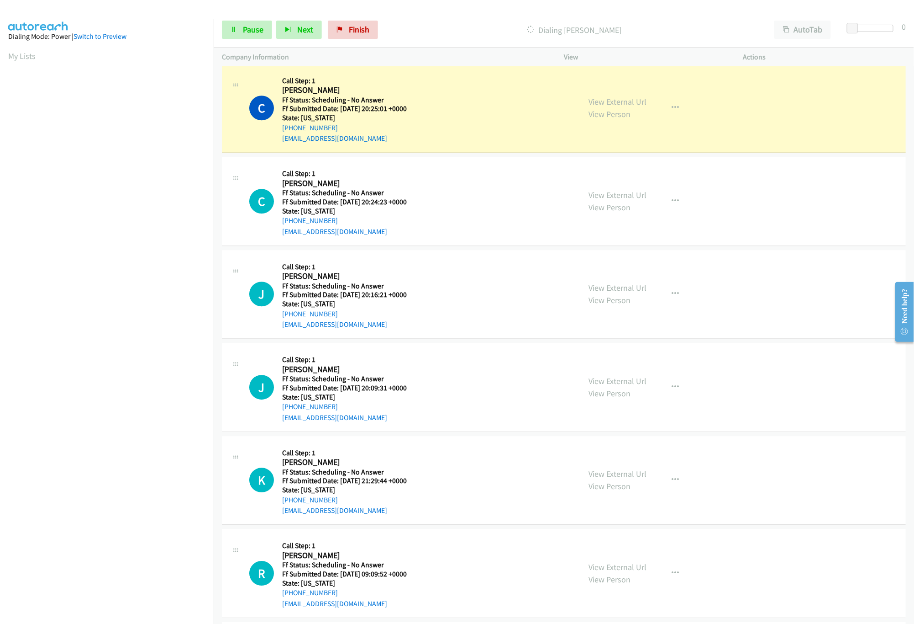
click at [597, 200] on div "View External Url View Person" at bounding box center [618, 201] width 58 height 25
click at [596, 200] on link "View External Url" at bounding box center [618, 195] width 58 height 11
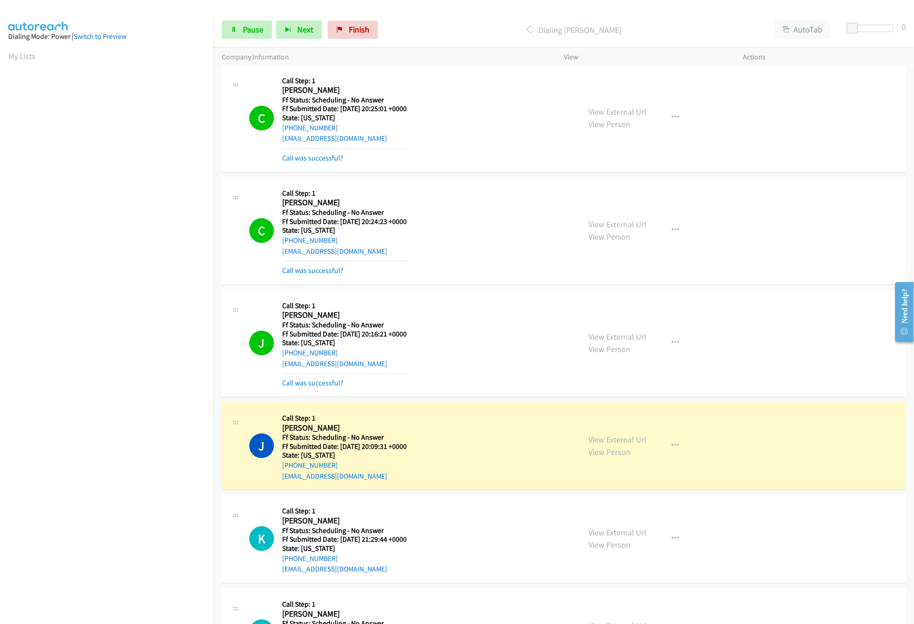
click at [451, 344] on div "J Callback Scheduled Call Step: 1 [PERSON_NAME] America/Los_Angeles Ff Status: …" at bounding box center [410, 342] width 323 height 91
click at [594, 342] on link "View External Url" at bounding box center [618, 336] width 58 height 11
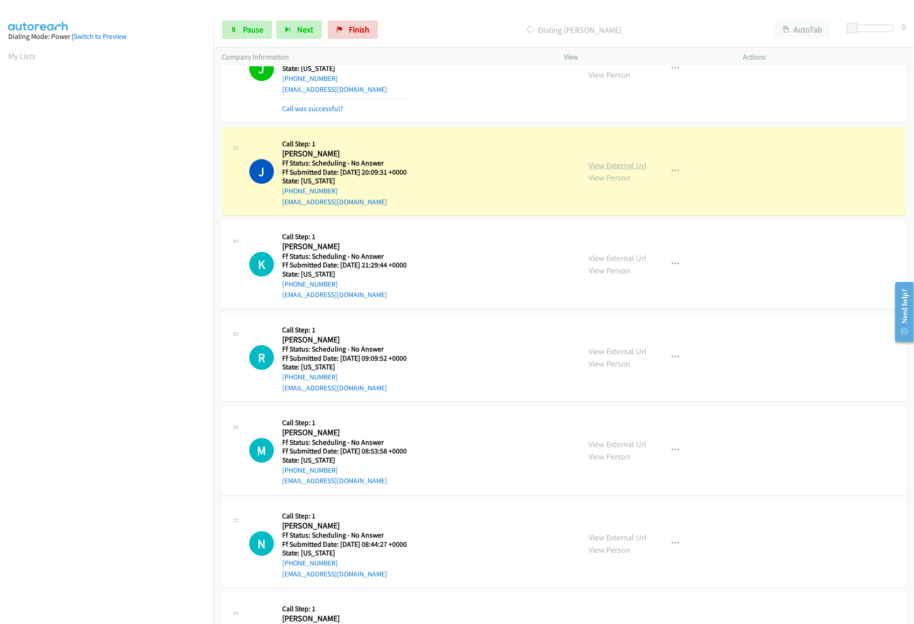
click at [602, 170] on link "View External Url" at bounding box center [618, 165] width 58 height 11
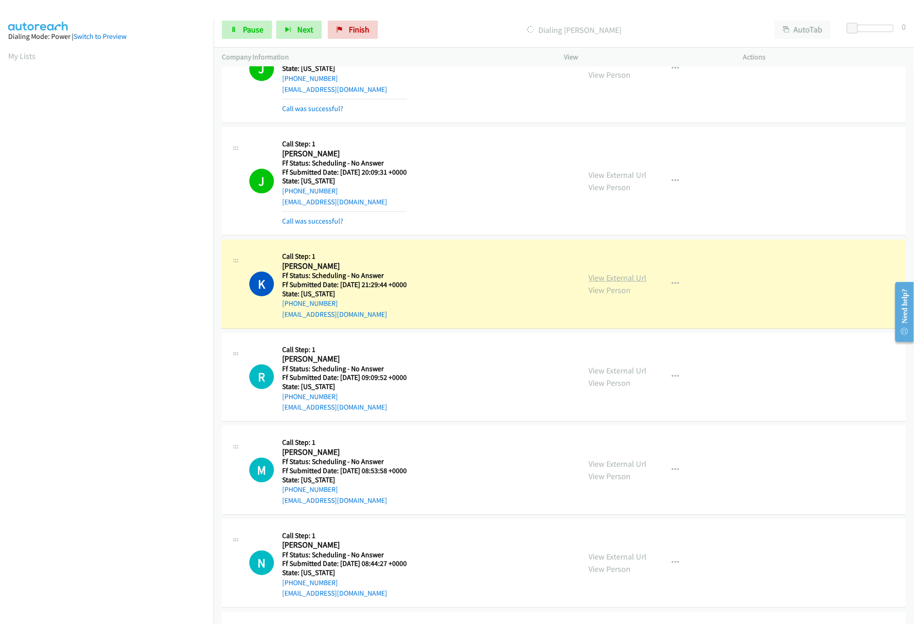
click at [616, 283] on link "View External Url" at bounding box center [618, 277] width 58 height 11
click at [633, 375] on link "View External Url" at bounding box center [618, 370] width 58 height 11
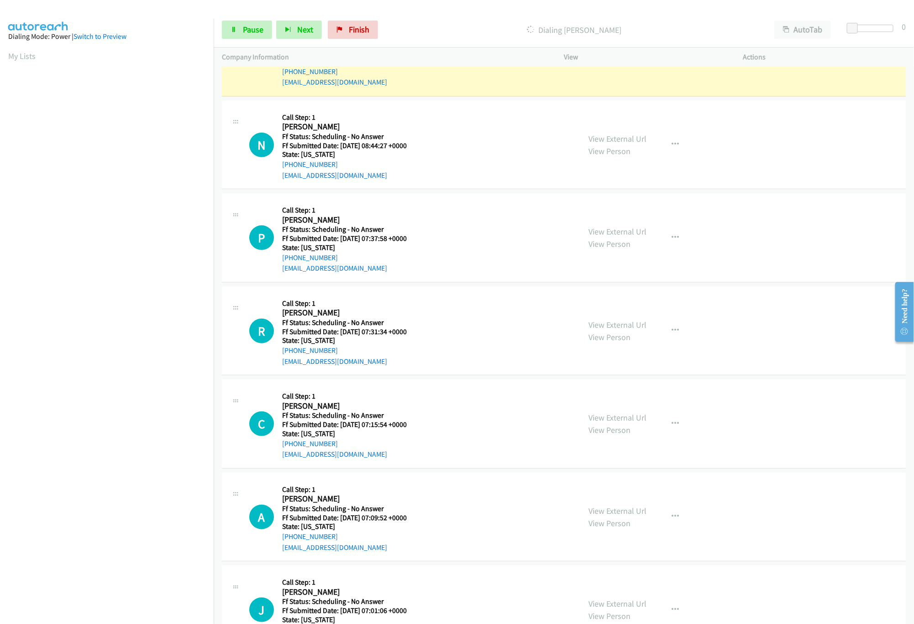
scroll to position [3715, 0]
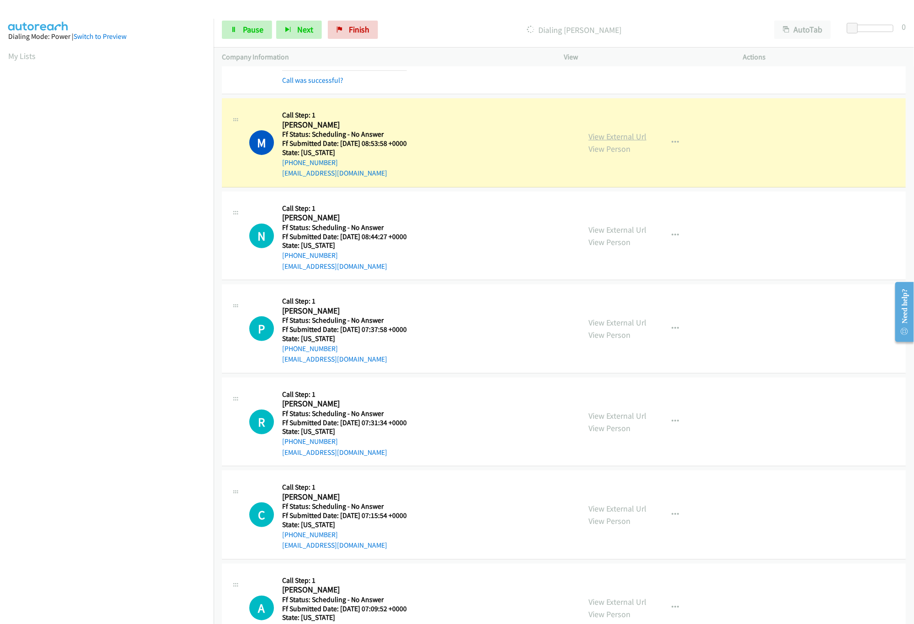
click at [592, 142] on link "View External Url" at bounding box center [618, 136] width 58 height 11
click at [624, 235] on link "View External Url" at bounding box center [618, 229] width 58 height 11
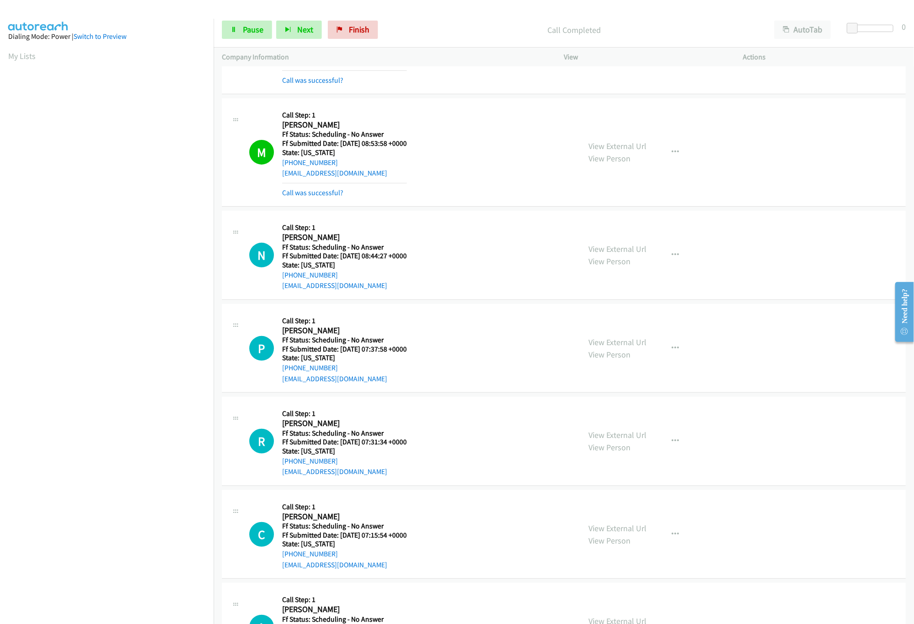
scroll to position [3806, 0]
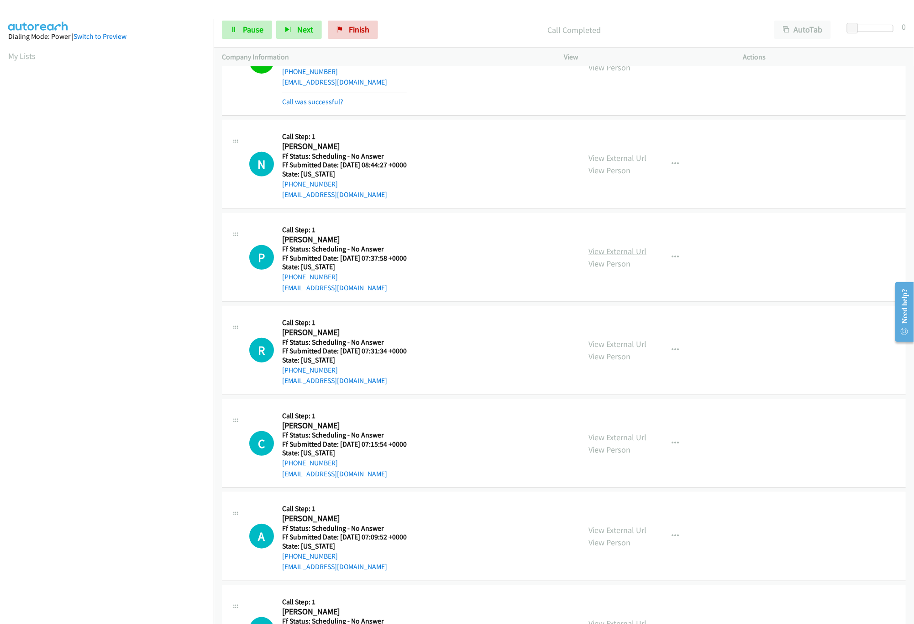
click at [603, 256] on link "View External Url" at bounding box center [618, 251] width 58 height 11
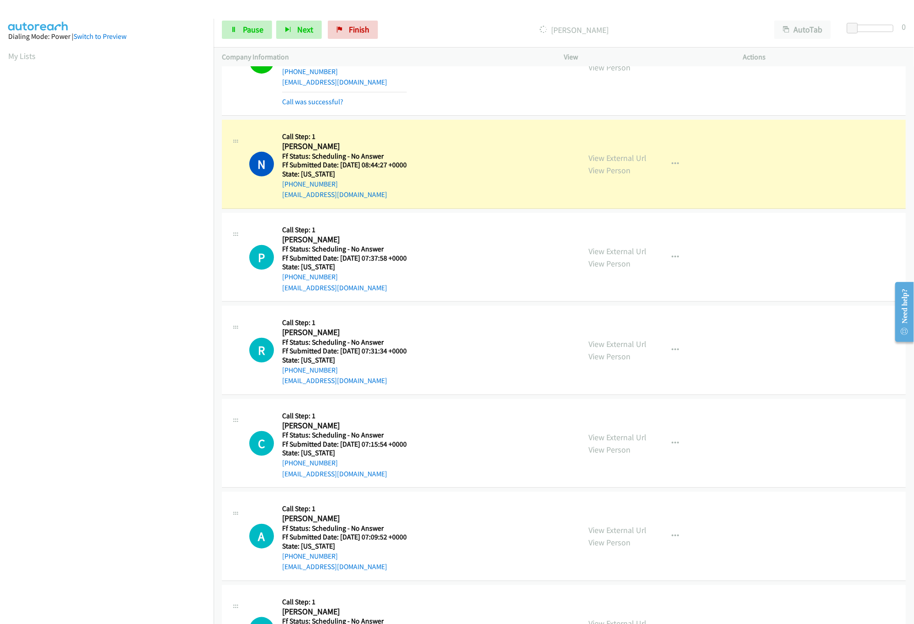
click at [143, 563] on nav "Dialing Mode: Power | Switch to Preview My Lists" at bounding box center [107, 331] width 214 height 624
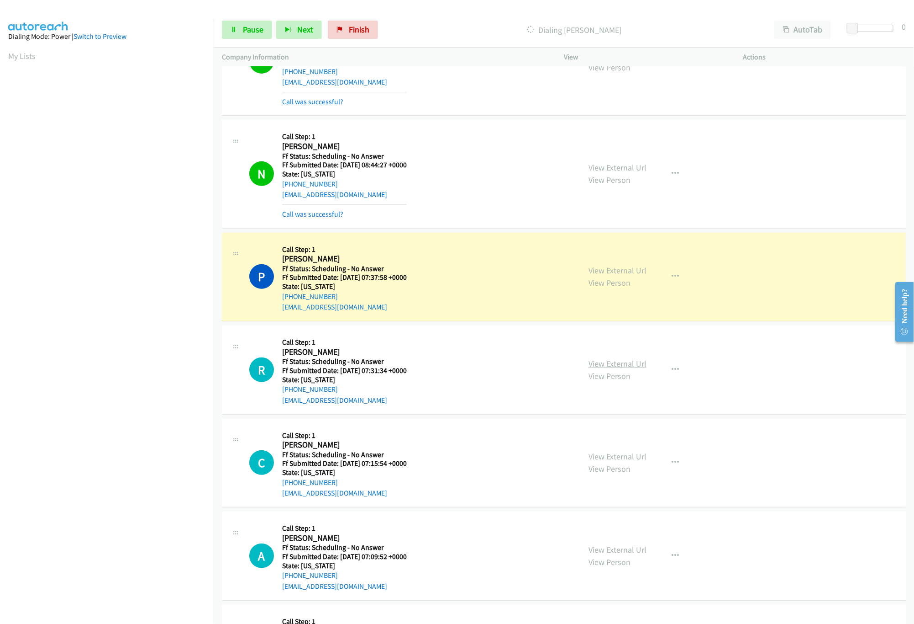
click at [617, 369] on link "View External Url" at bounding box center [618, 363] width 58 height 11
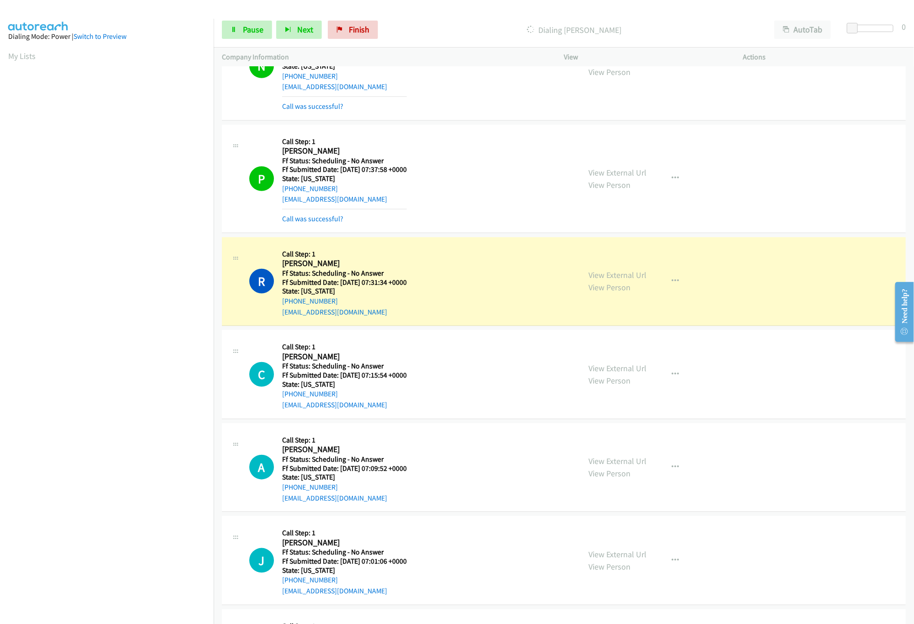
scroll to position [3989, 0]
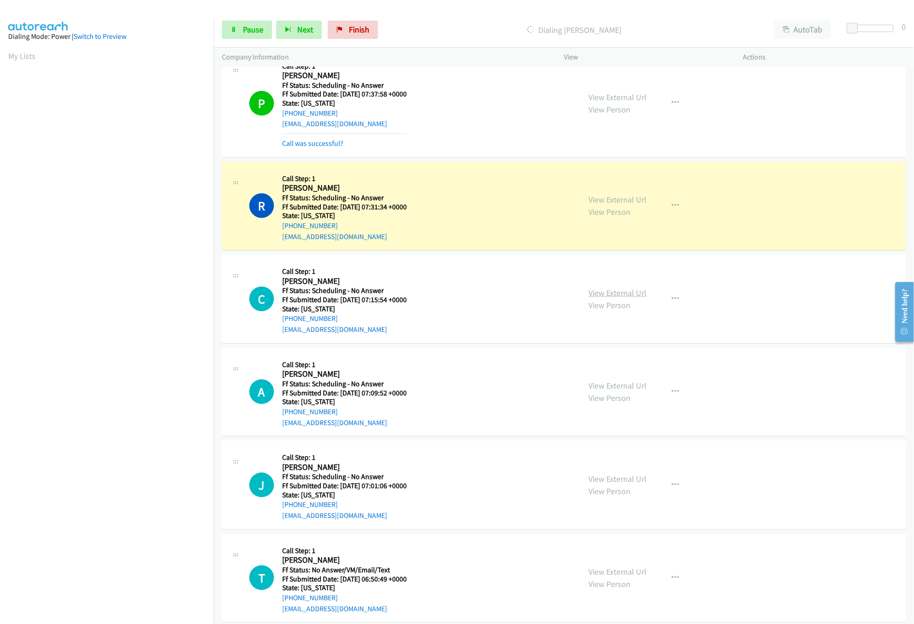
click at [605, 298] on link "View External Url" at bounding box center [618, 292] width 58 height 11
click at [236, 26] on link "Pause" at bounding box center [247, 30] width 50 height 18
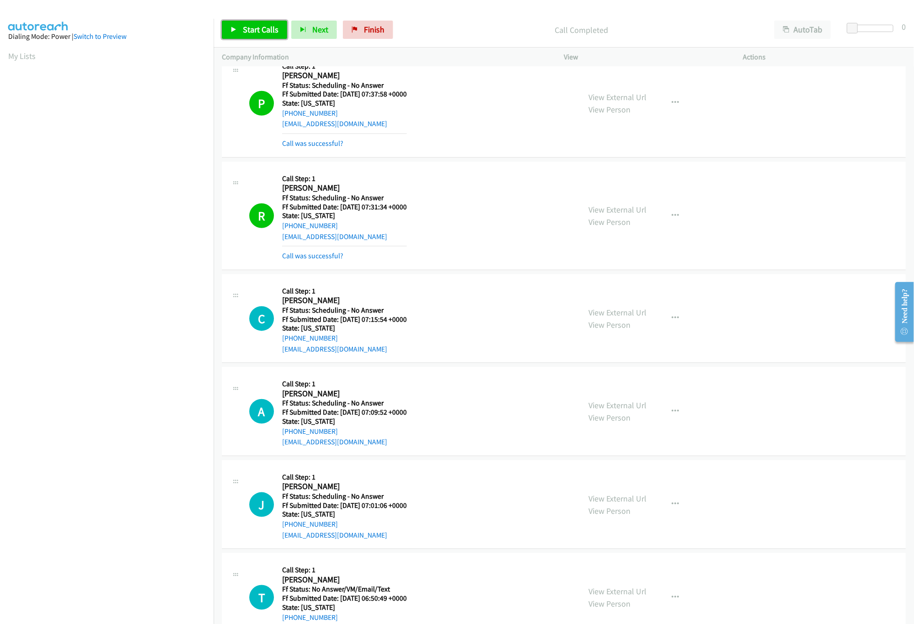
click at [236, 35] on link "Start Calls" at bounding box center [254, 30] width 65 height 18
click at [316, 261] on mb0 "Call was successful?" at bounding box center [344, 254] width 125 height 16
click at [316, 260] on link "Call was successful?" at bounding box center [312, 255] width 61 height 9
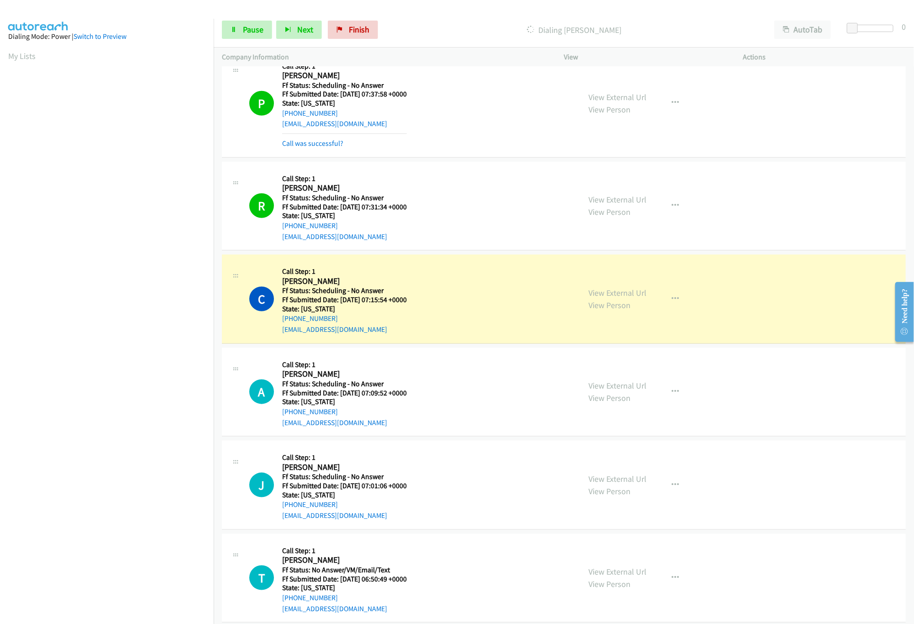
click at [131, 532] on nav "Dialing Mode: Power | Switch to Preview My Lists" at bounding box center [107, 331] width 214 height 624
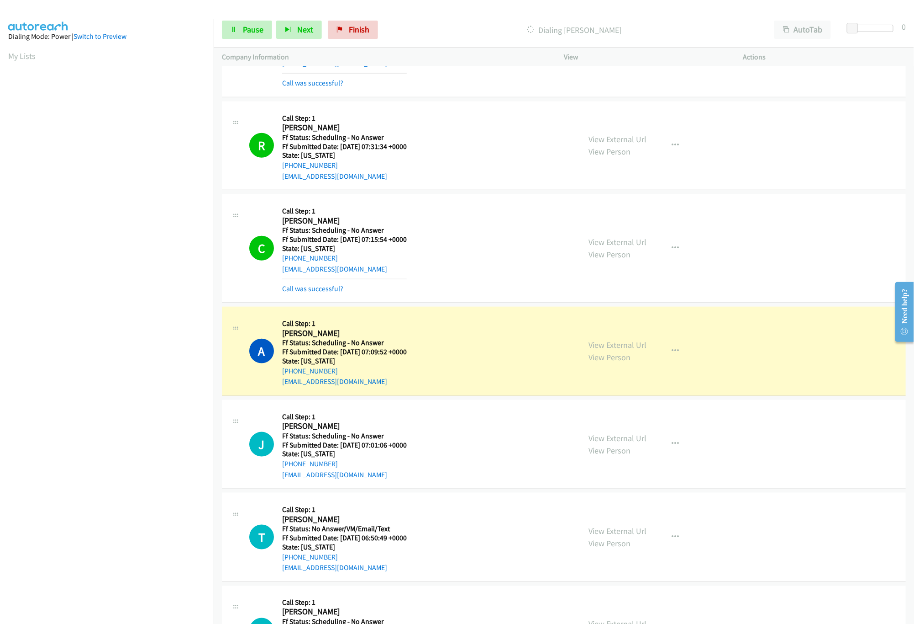
scroll to position [4080, 0]
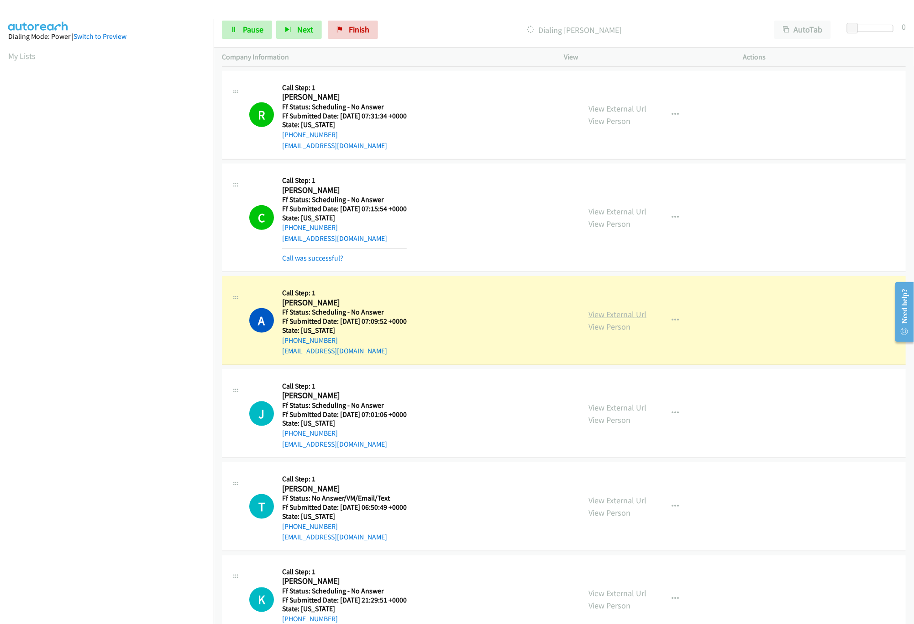
click at [597, 319] on link "View External Url" at bounding box center [618, 314] width 58 height 11
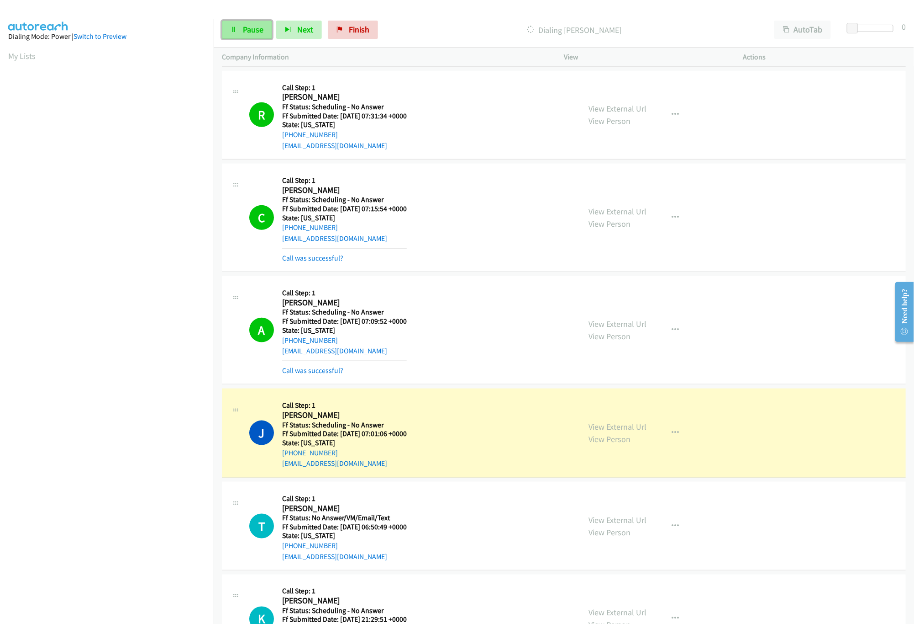
click at [242, 29] on link "Pause" at bounding box center [247, 30] width 50 height 18
click at [602, 432] on link "View External Url" at bounding box center [618, 426] width 58 height 11
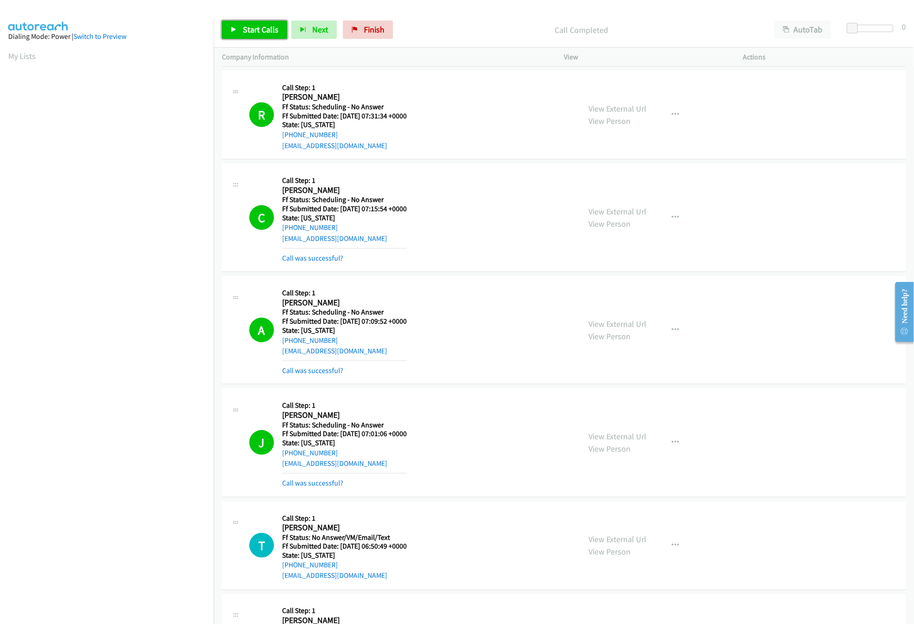
click at [236, 25] on link "Start Calls" at bounding box center [254, 30] width 65 height 18
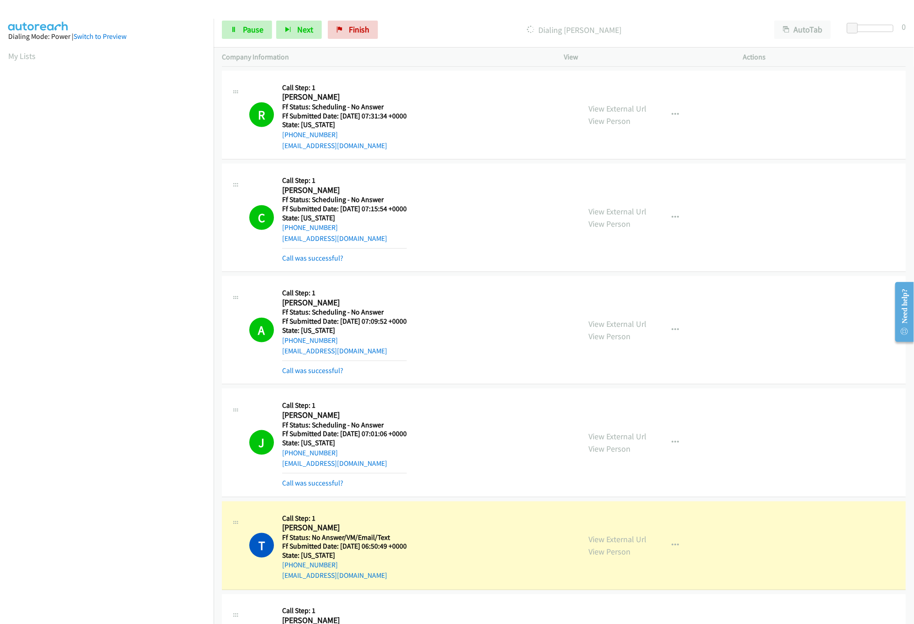
scroll to position [4537, 0]
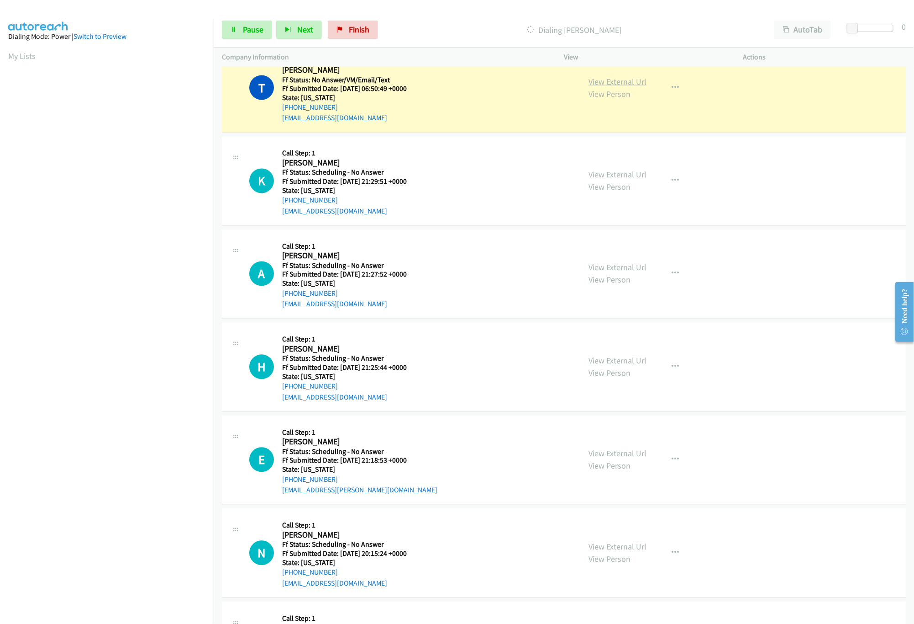
click at [606, 87] on link "View External Url" at bounding box center [618, 81] width 58 height 11
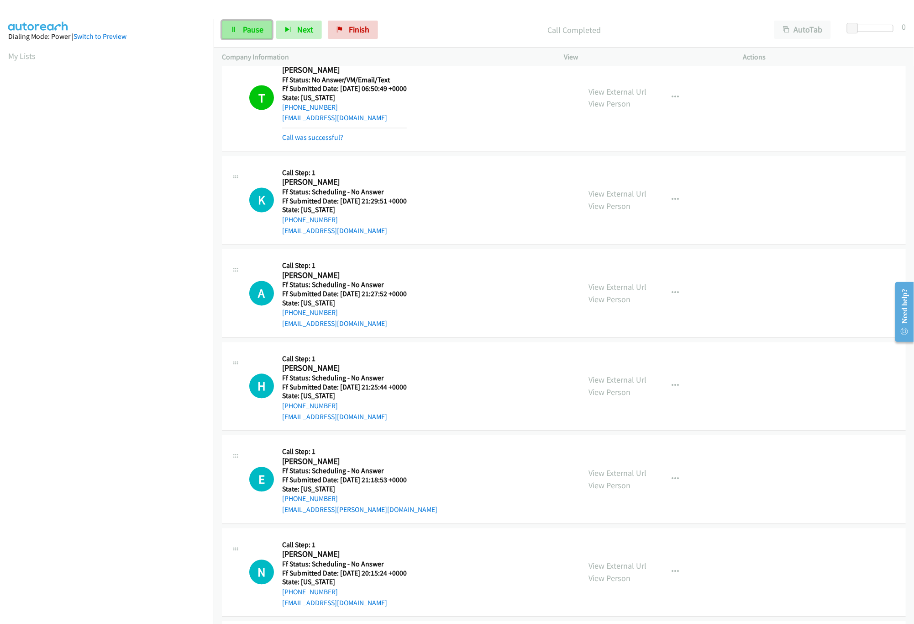
click at [233, 29] on icon at bounding box center [234, 30] width 6 height 6
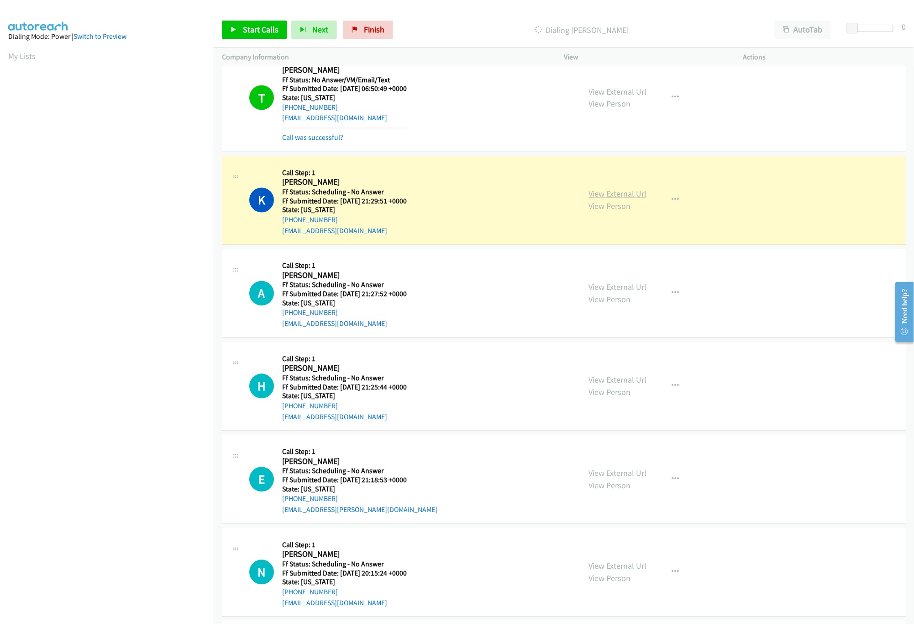
click at [610, 199] on link "View External Url" at bounding box center [618, 194] width 58 height 11
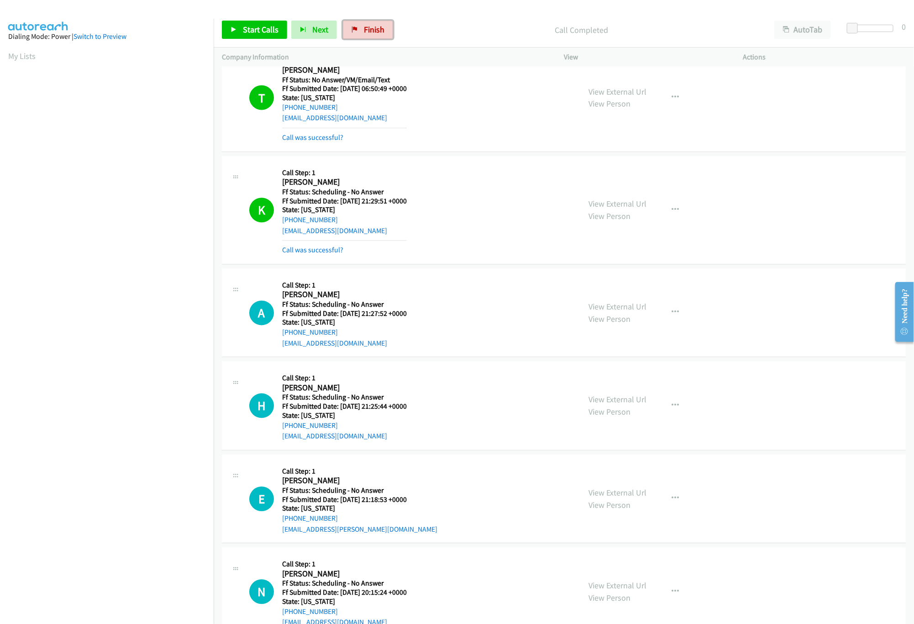
click at [374, 33] on span "Finish" at bounding box center [374, 29] width 21 height 11
